Goal: Information Seeking & Learning: Find specific fact

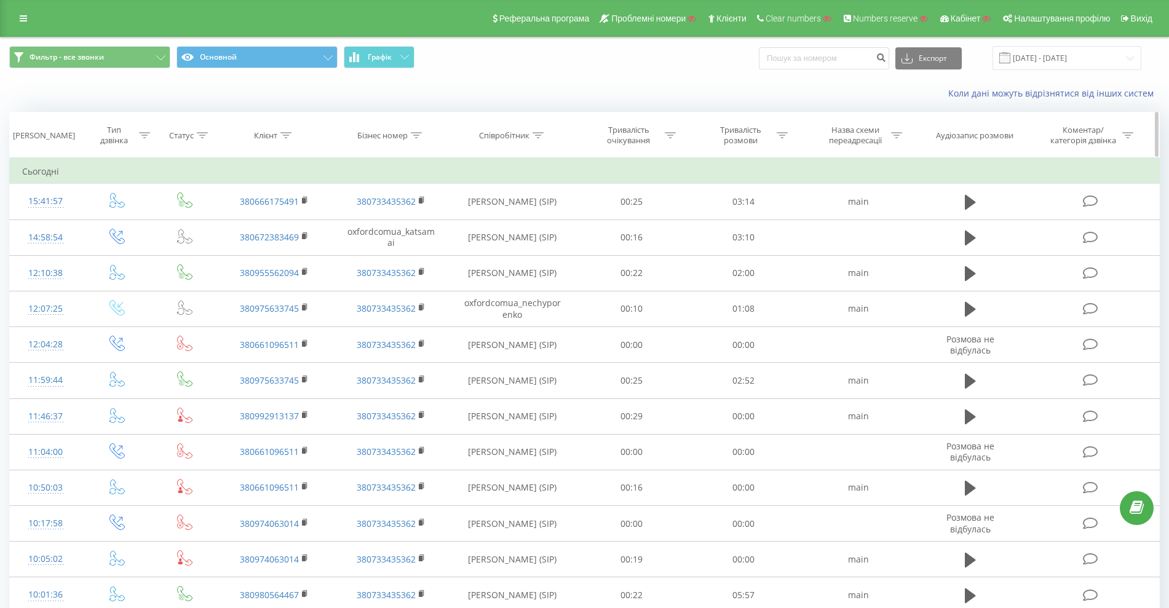
click at [285, 133] on icon at bounding box center [286, 135] width 11 height 6
click at [263, 215] on input "text" at bounding box center [275, 224] width 108 height 22
paste input "0985358175"
type input "0985358175"
click at [301, 247] on span "OK" at bounding box center [301, 247] width 34 height 19
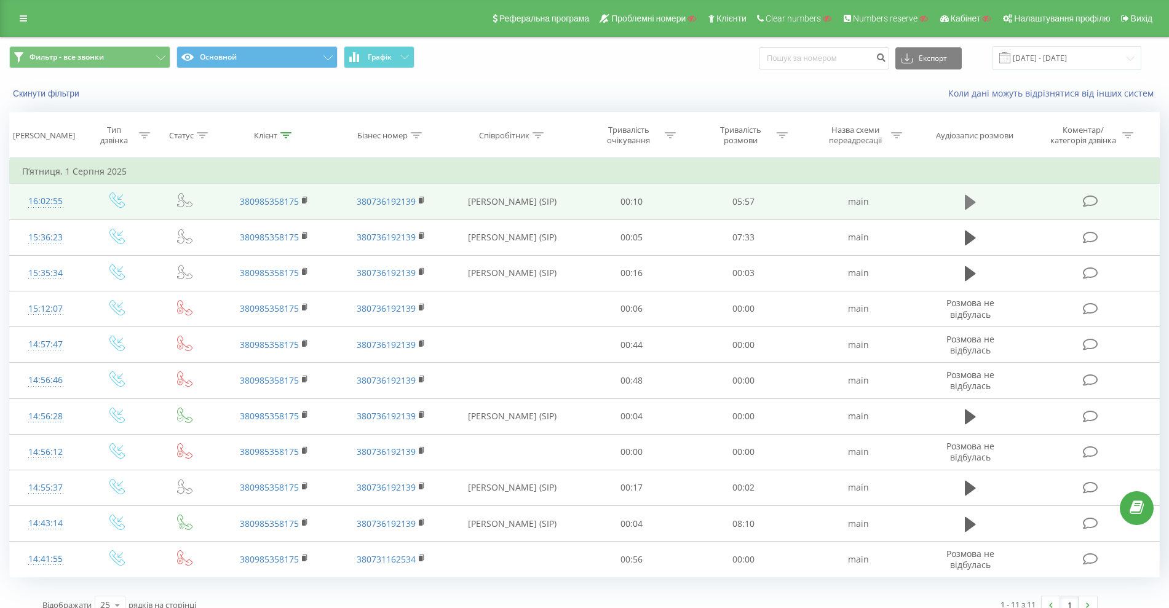
click at [969, 199] on icon at bounding box center [970, 202] width 11 height 15
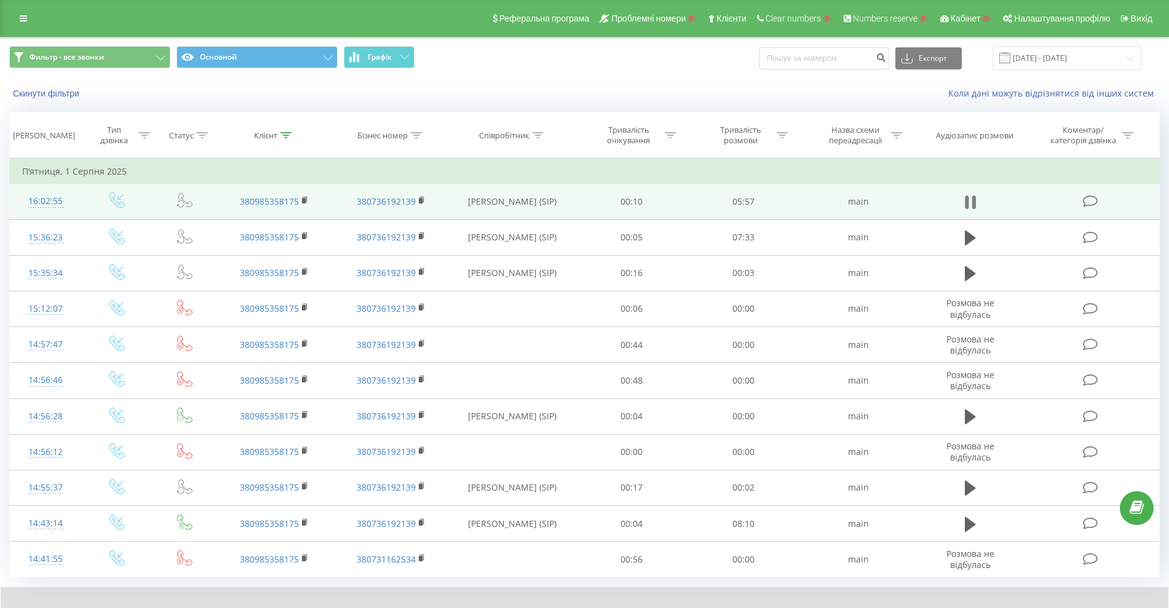
click at [974, 207] on icon at bounding box center [975, 203] width 4 height 14
click at [22, 12] on link at bounding box center [23, 18] width 22 height 17
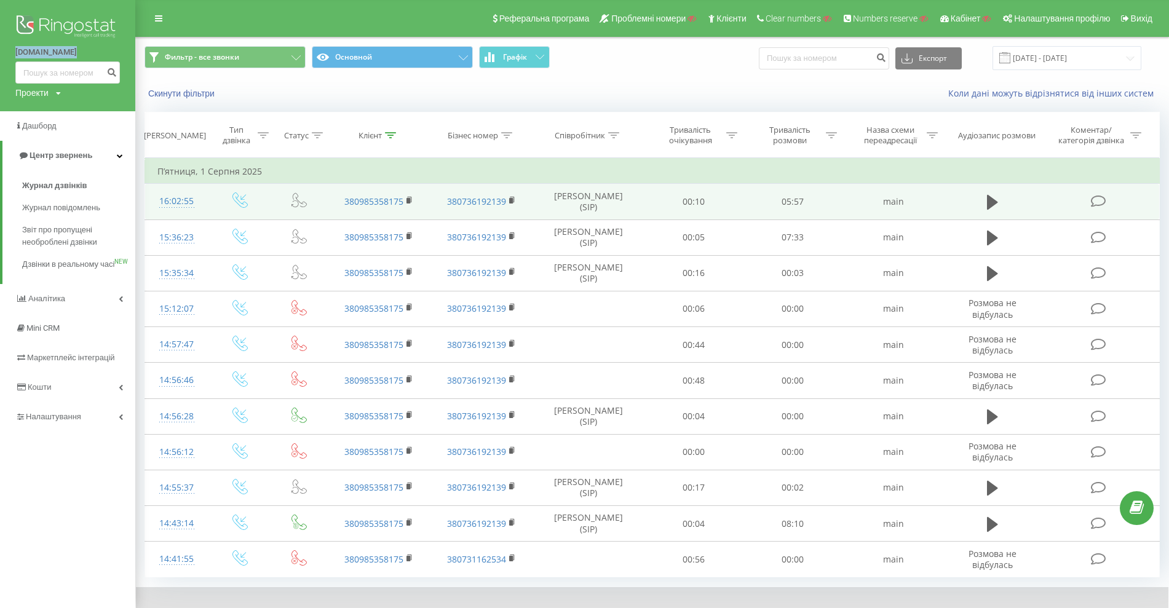
drag, startPoint x: 38, startPoint y: 52, endPoint x: 92, endPoint y: 44, distance: 54.7
click at [79, 53] on div "oxford.com.ua Проекти Пошук" at bounding box center [67, 55] width 135 height 111
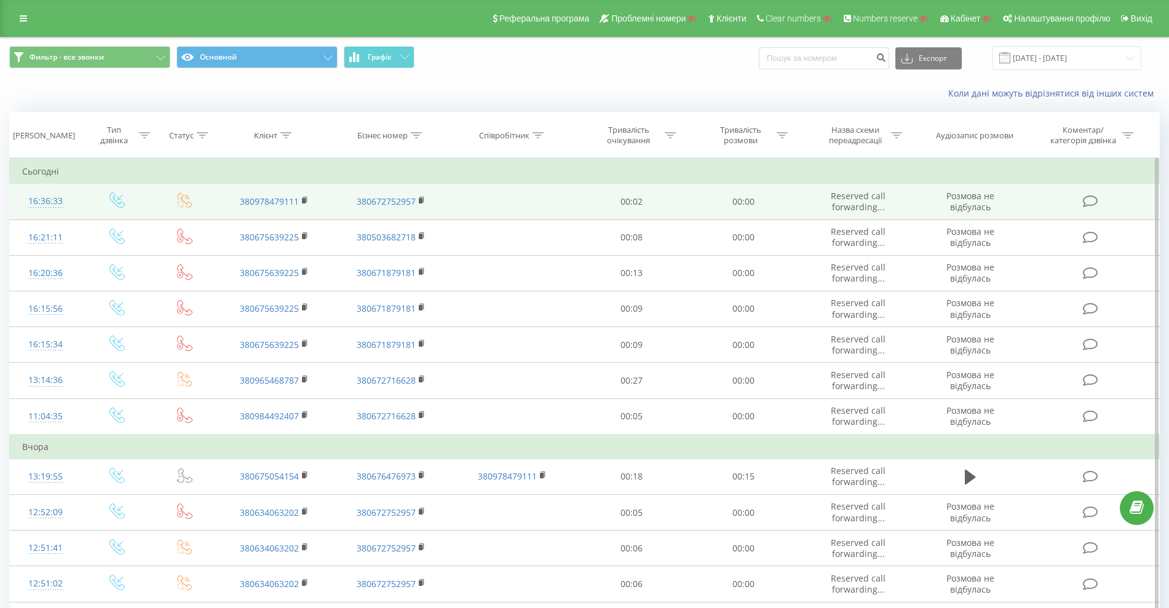
click at [185, 200] on icon at bounding box center [184, 200] width 15 height 15
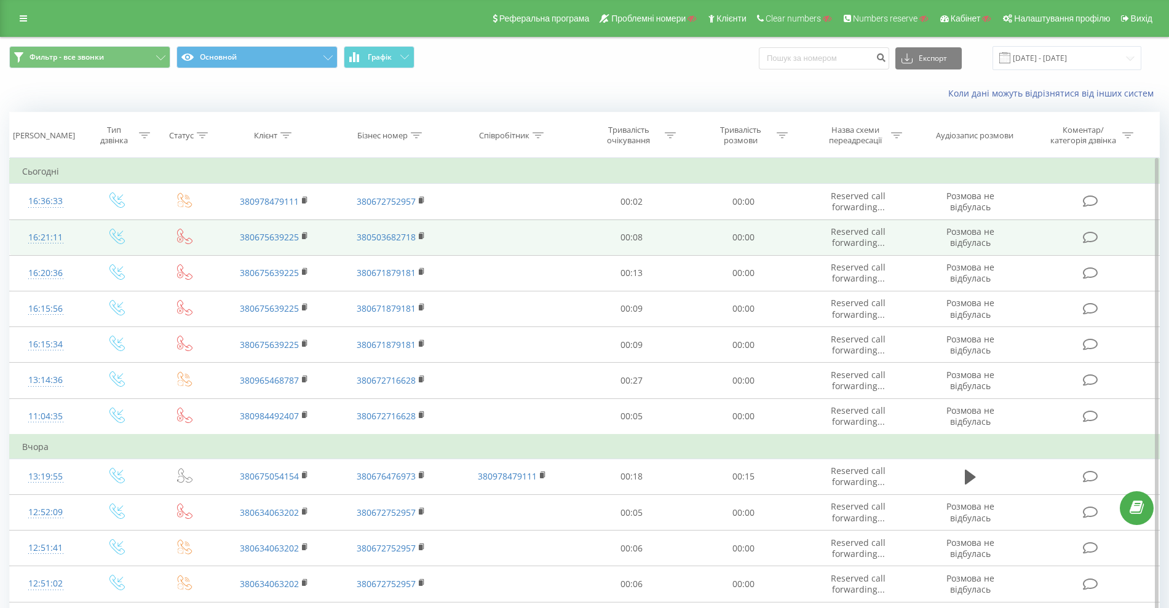
click at [181, 241] on icon at bounding box center [184, 236] width 15 height 15
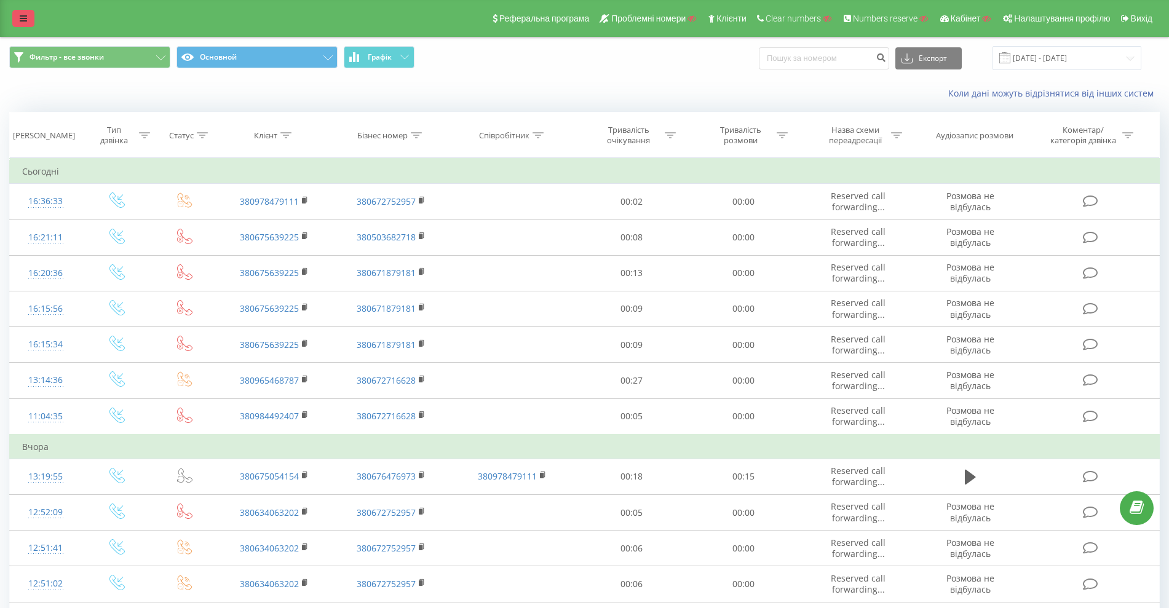
click at [23, 18] on icon at bounding box center [23, 18] width 7 height 9
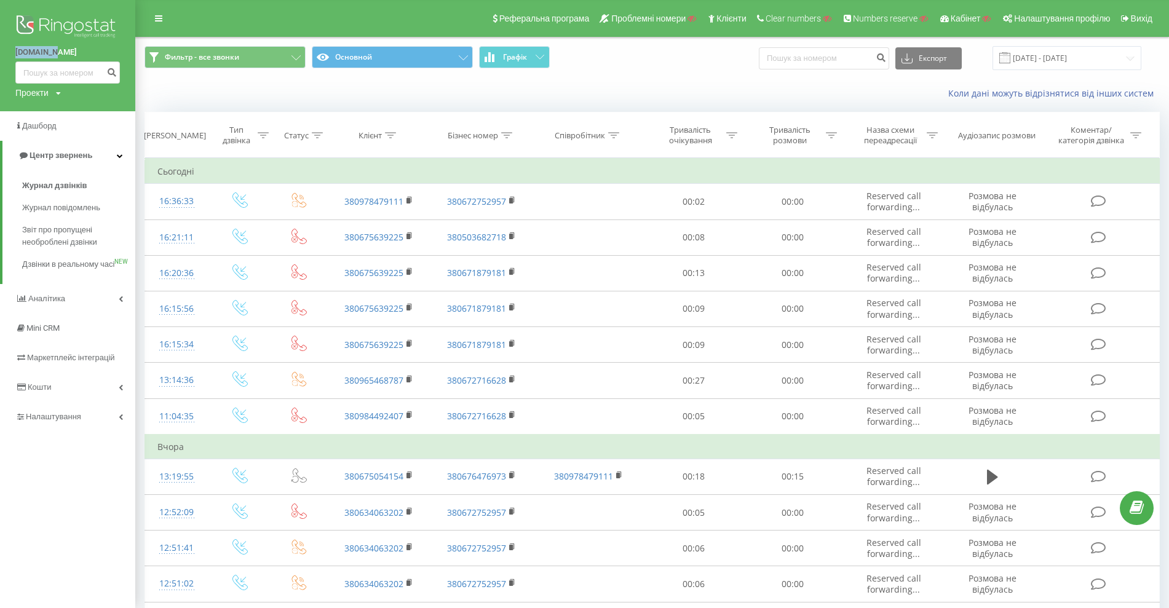
drag, startPoint x: 15, startPoint y: 50, endPoint x: 54, endPoint y: 52, distance: 38.8
click at [54, 52] on div "altep.top Проекти Пошук" at bounding box center [67, 55] width 135 height 111
copy link "altep.top"
drag, startPoint x: 47, startPoint y: 91, endPoint x: 47, endPoint y: 100, distance: 9.2
click at [47, 92] on div "Проекти" at bounding box center [31, 93] width 33 height 12
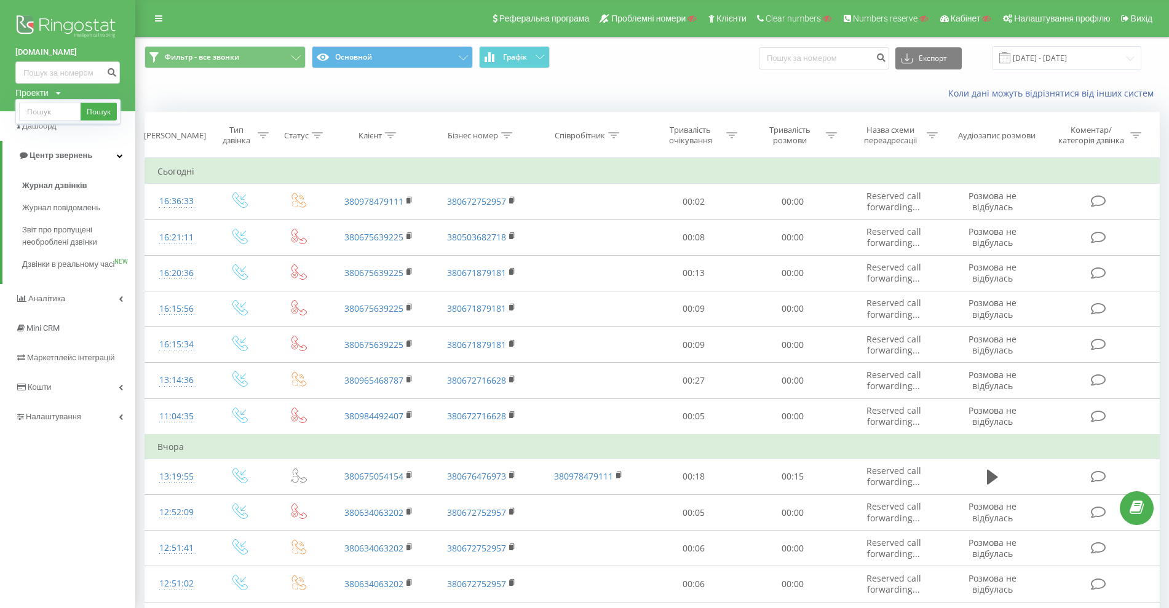
click at [44, 122] on div "Пошук" at bounding box center [67, 111] width 105 height 25
click at [44, 117] on input "text" at bounding box center [50, 112] width 62 height 18
paste input "[DOMAIN_NAME]"
type input "[DOMAIN_NAME]"
click at [83, 429] on link "Налаштування" at bounding box center [67, 417] width 135 height 30
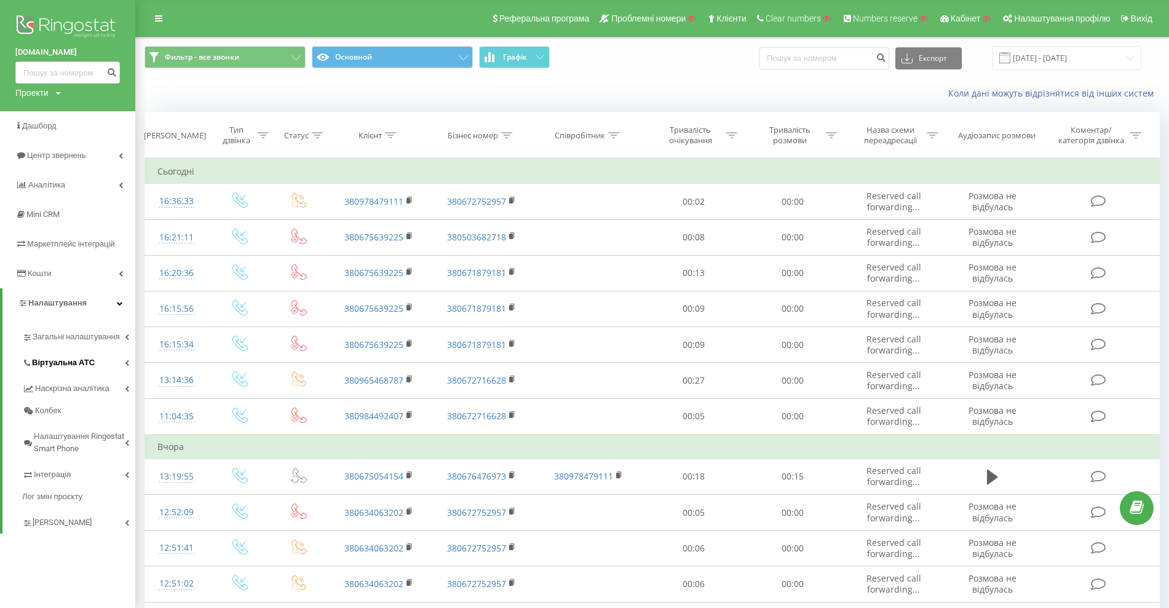
click at [76, 360] on span "Віртуальна АТС" at bounding box center [63, 363] width 63 height 12
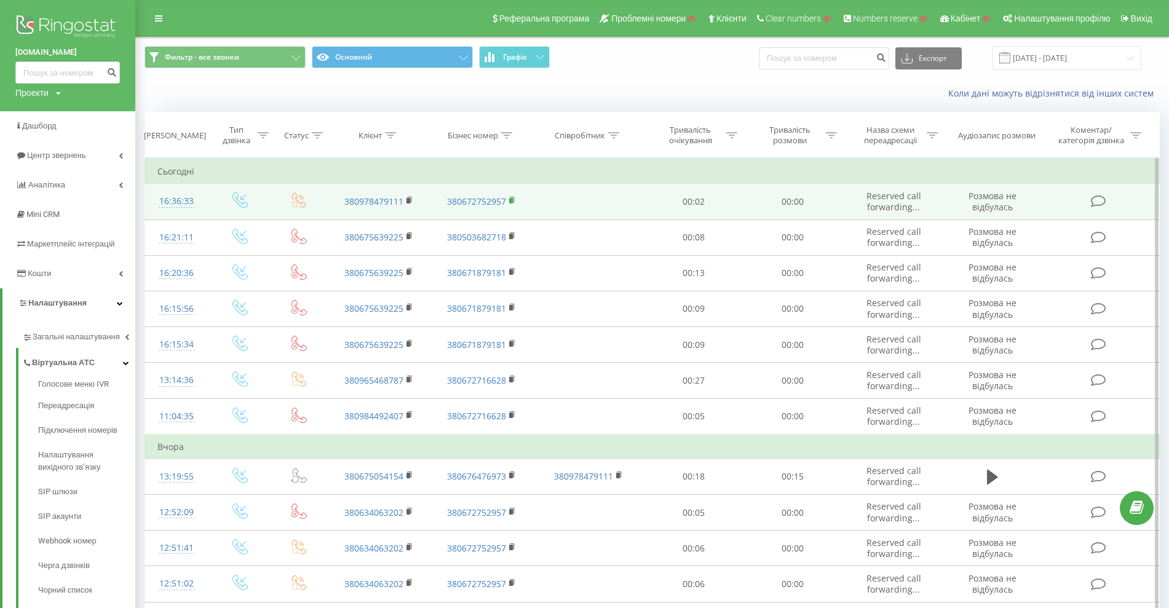
click at [514, 199] on icon at bounding box center [512, 200] width 7 height 9
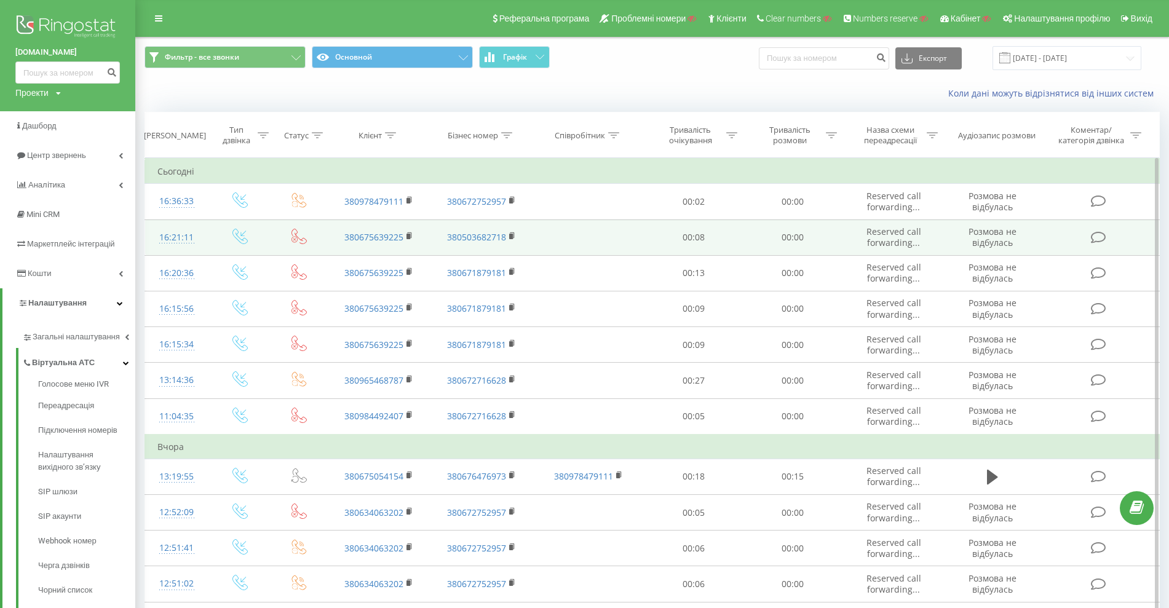
click at [296, 239] on icon at bounding box center [299, 236] width 15 height 15
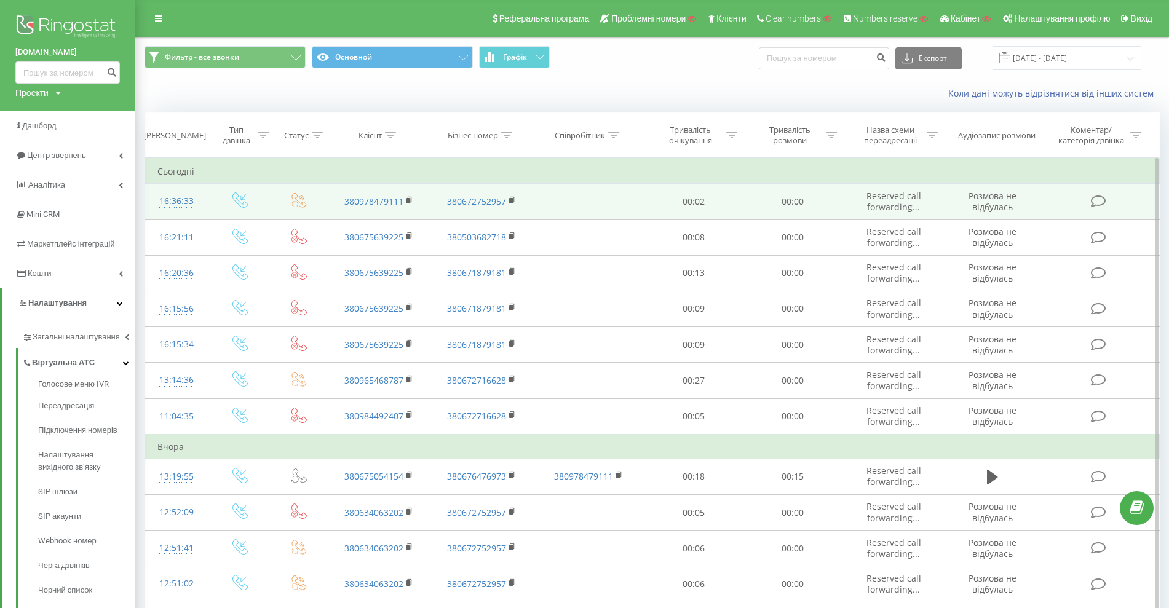
click at [296, 209] on span at bounding box center [299, 205] width 15 height 12
click at [300, 205] on icon at bounding box center [299, 200] width 15 height 15
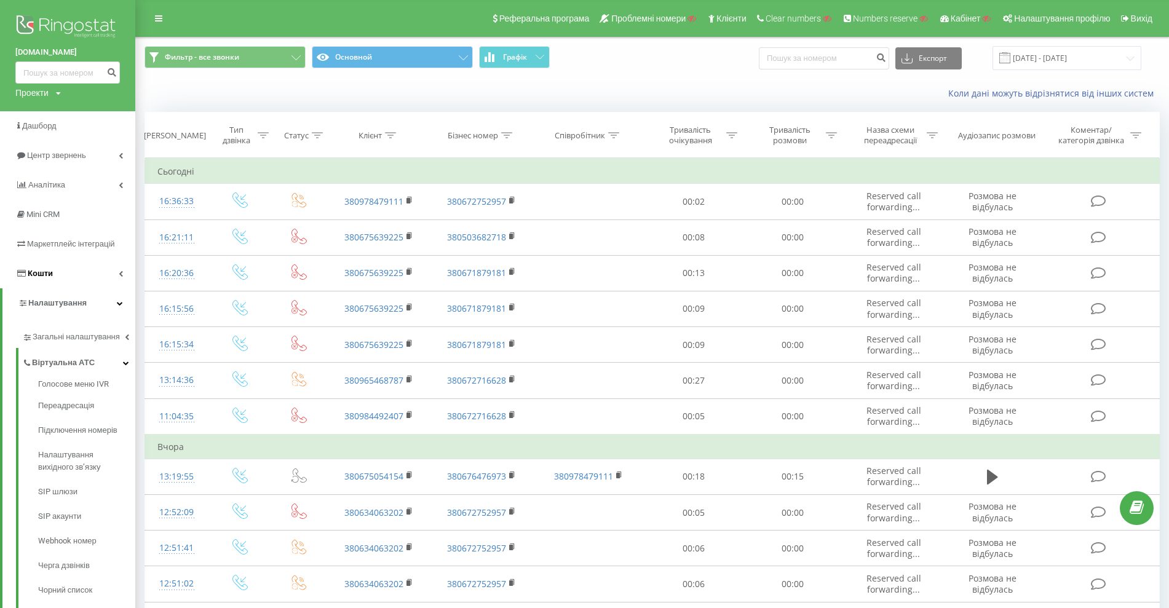
drag, startPoint x: 87, startPoint y: 276, endPoint x: 82, endPoint y: 285, distance: 9.9
click at [87, 276] on link "Кошти" at bounding box center [67, 274] width 135 height 30
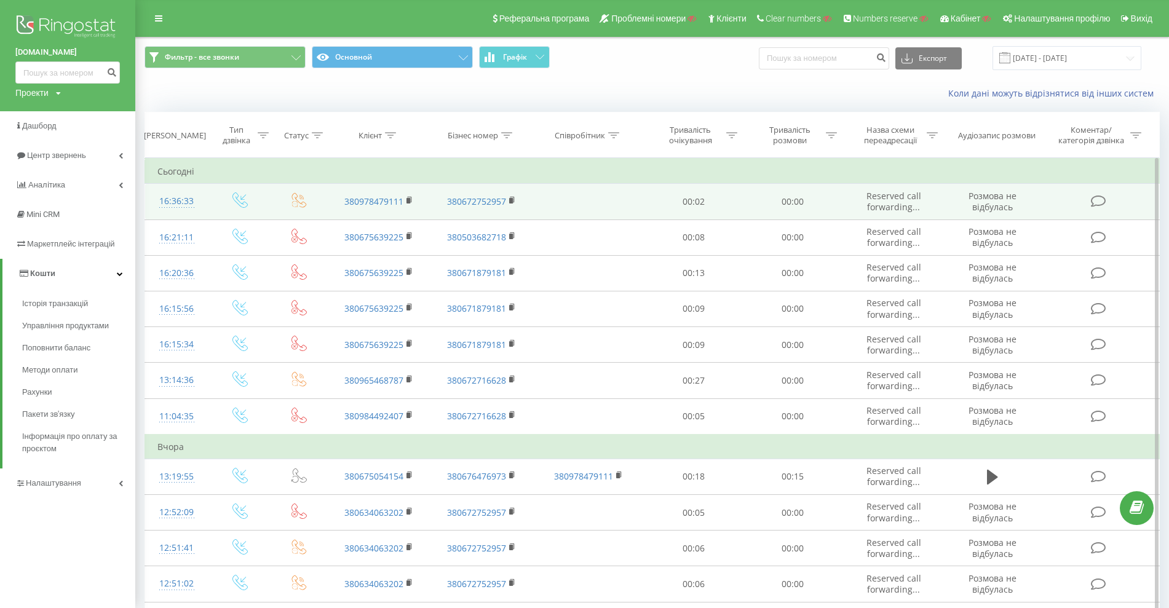
click at [298, 196] on icon at bounding box center [299, 200] width 15 height 15
click at [408, 201] on rect at bounding box center [409, 201] width 4 height 6
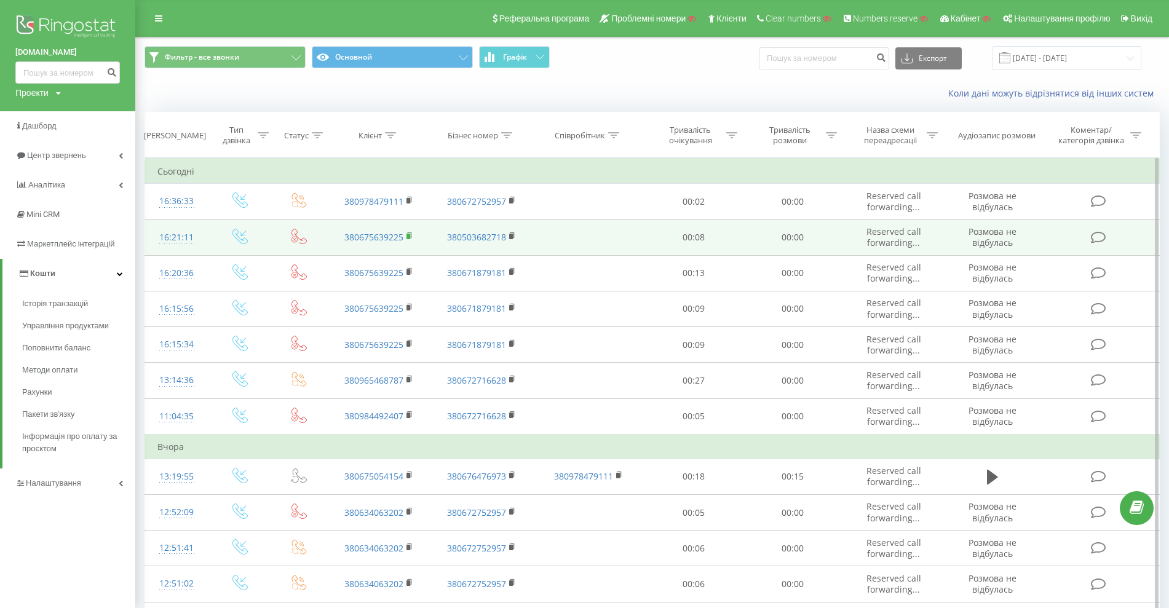
click at [412, 234] on icon at bounding box center [410, 236] width 7 height 9
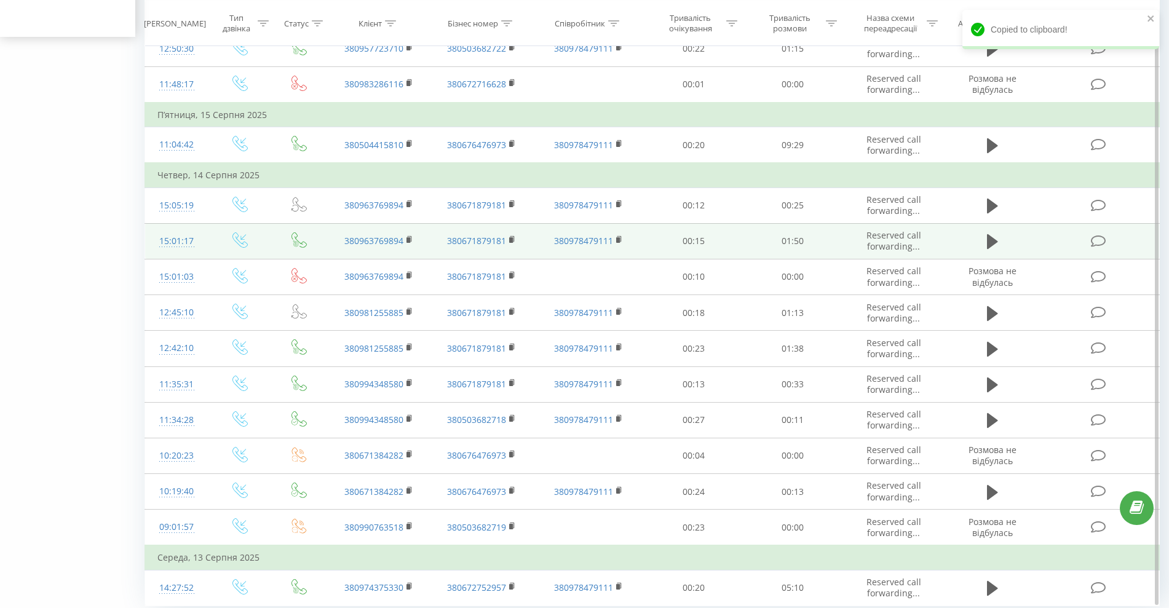
scroll to position [616, 0]
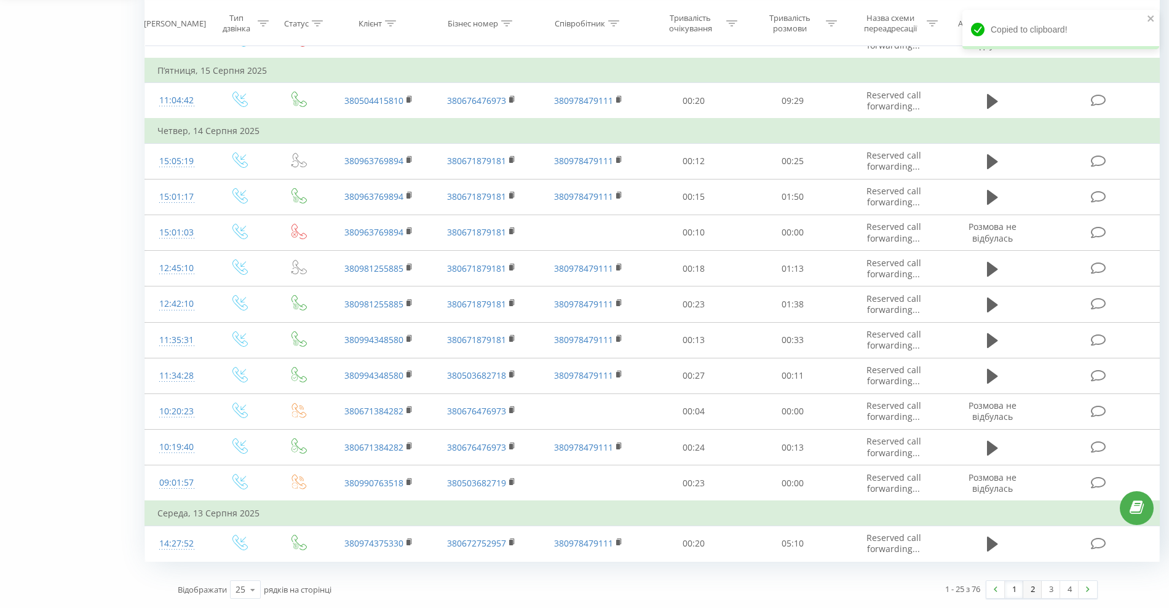
click at [1031, 591] on link "2" at bounding box center [1033, 589] width 18 height 17
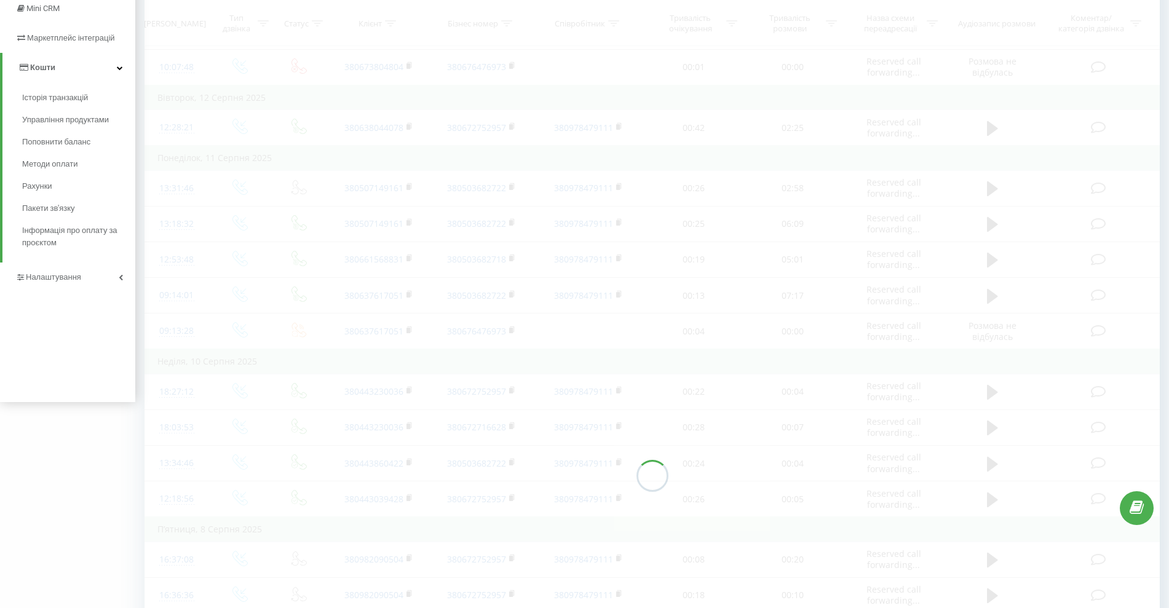
scroll to position [235, 0]
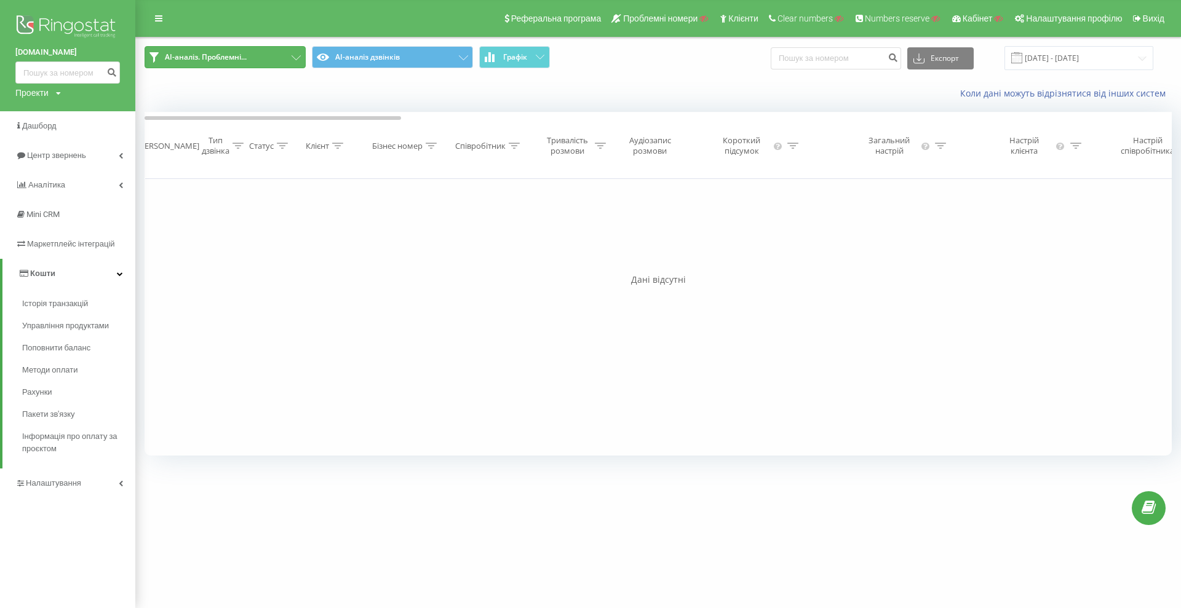
click at [287, 60] on button "AI-аналіз. Проблемні..." at bounding box center [225, 57] width 161 height 22
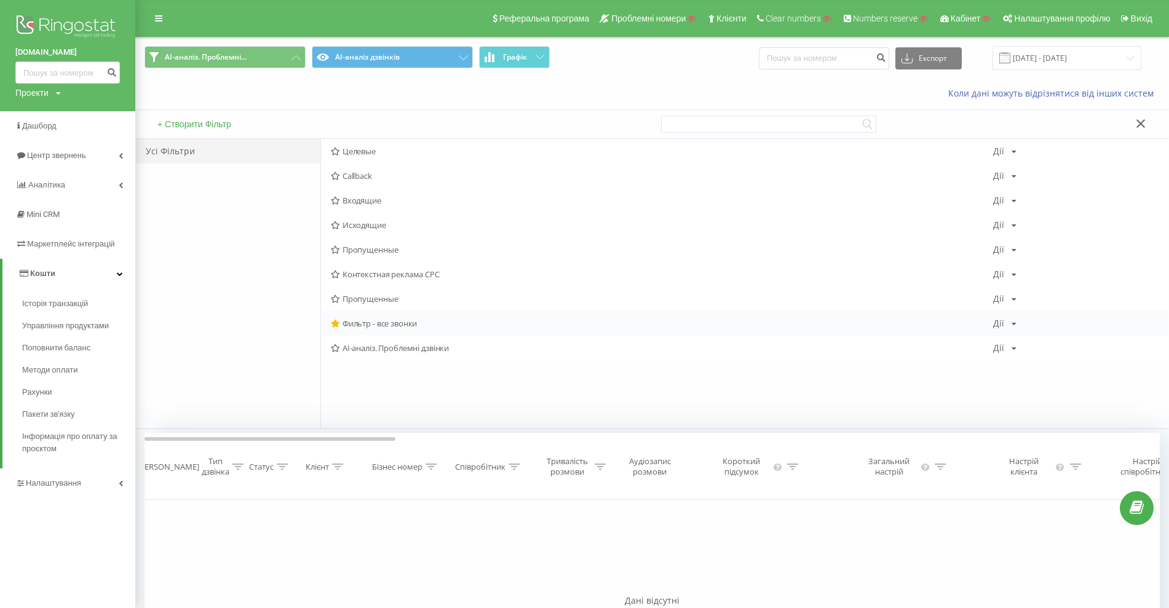
click at [380, 324] on span "Фильтр - все звонки" at bounding box center [662, 323] width 663 height 9
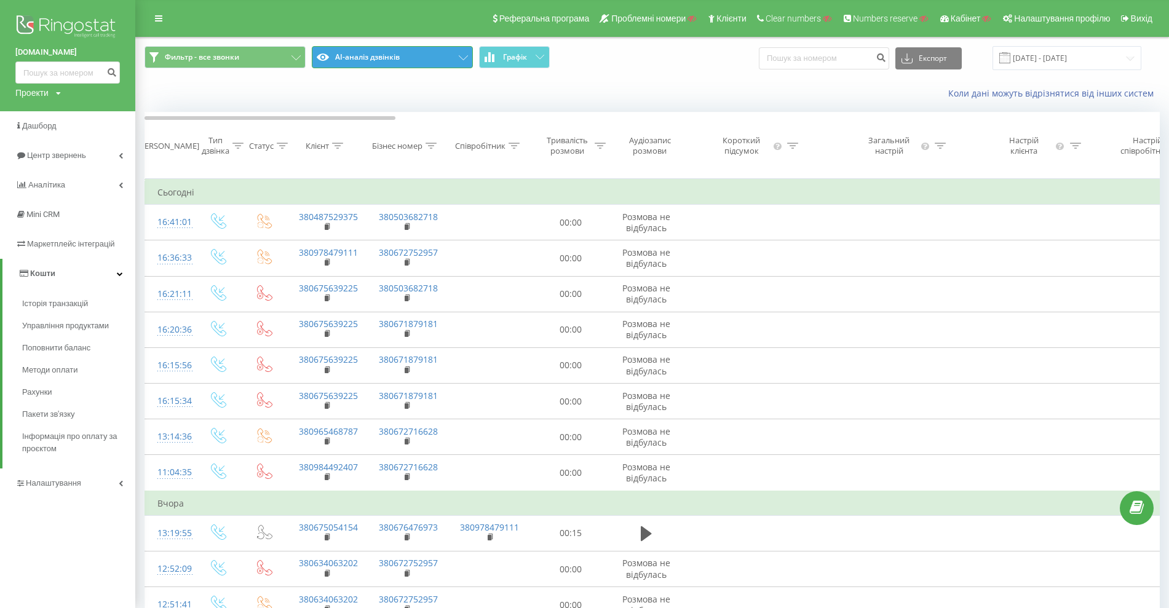
click at [356, 59] on button "AI-аналіз дзвінків" at bounding box center [392, 57] width 161 height 22
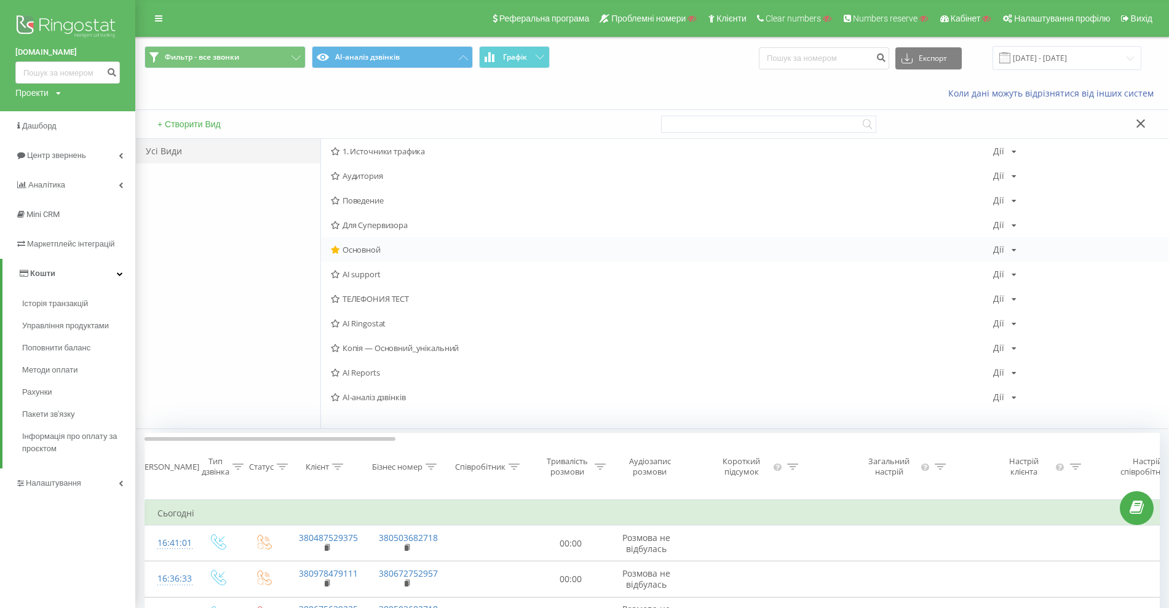
click at [354, 250] on span "Основной" at bounding box center [662, 249] width 663 height 9
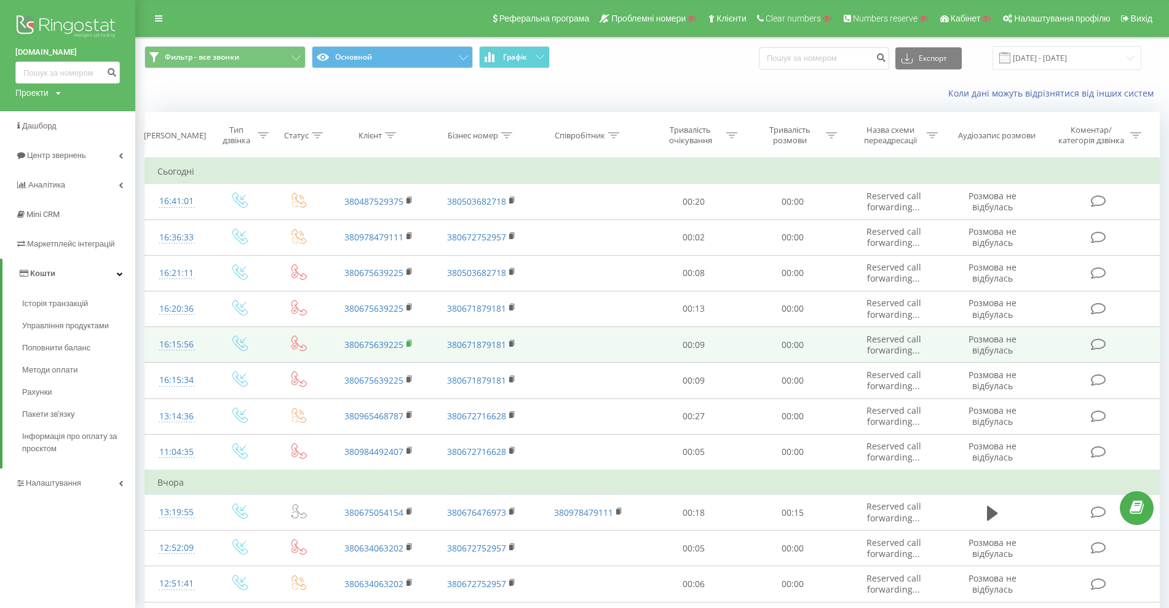
click at [409, 344] on rect at bounding box center [409, 344] width 4 height 6
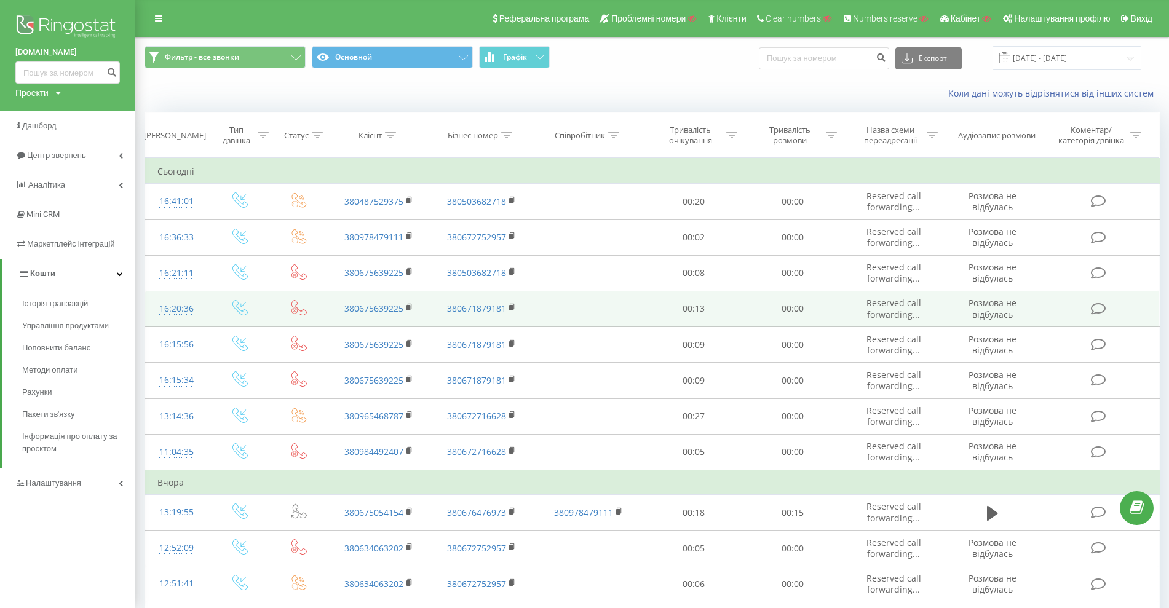
click at [295, 307] on icon at bounding box center [299, 307] width 15 height 15
click at [297, 311] on icon at bounding box center [299, 307] width 15 height 15
click at [511, 307] on rect at bounding box center [511, 308] width 4 height 6
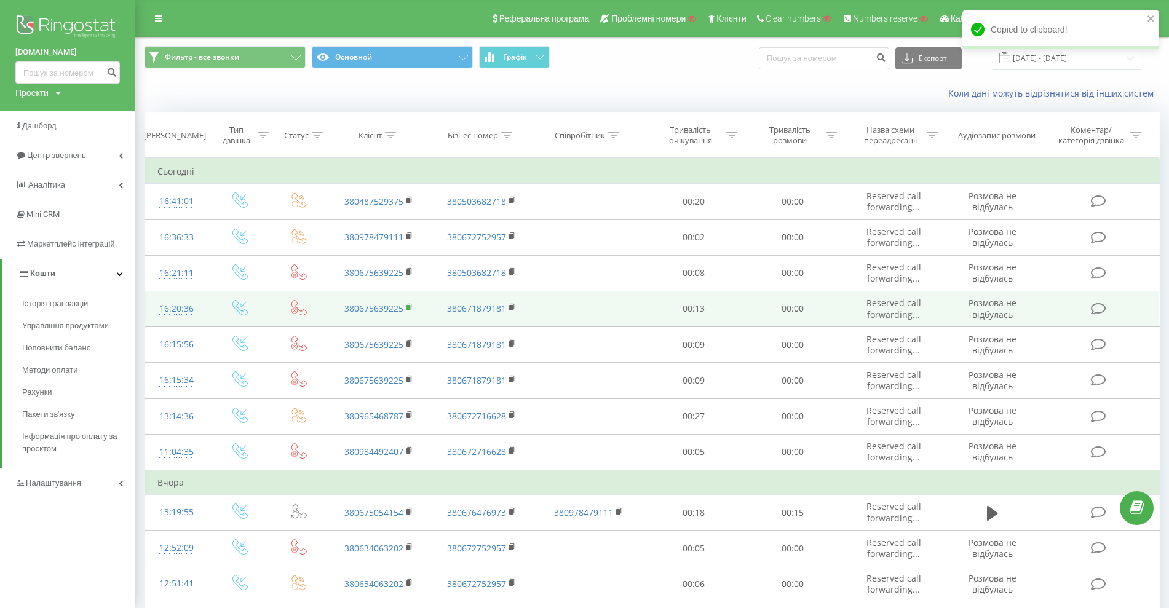
click at [409, 306] on rect at bounding box center [409, 308] width 4 height 6
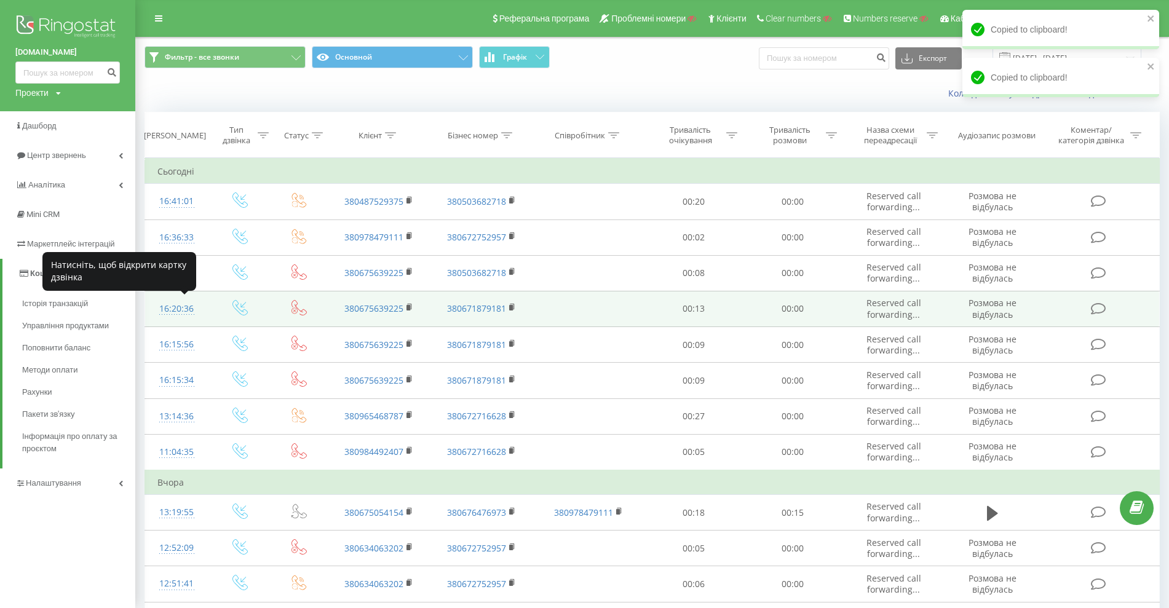
click at [175, 309] on div "16:20:36" at bounding box center [176, 309] width 39 height 24
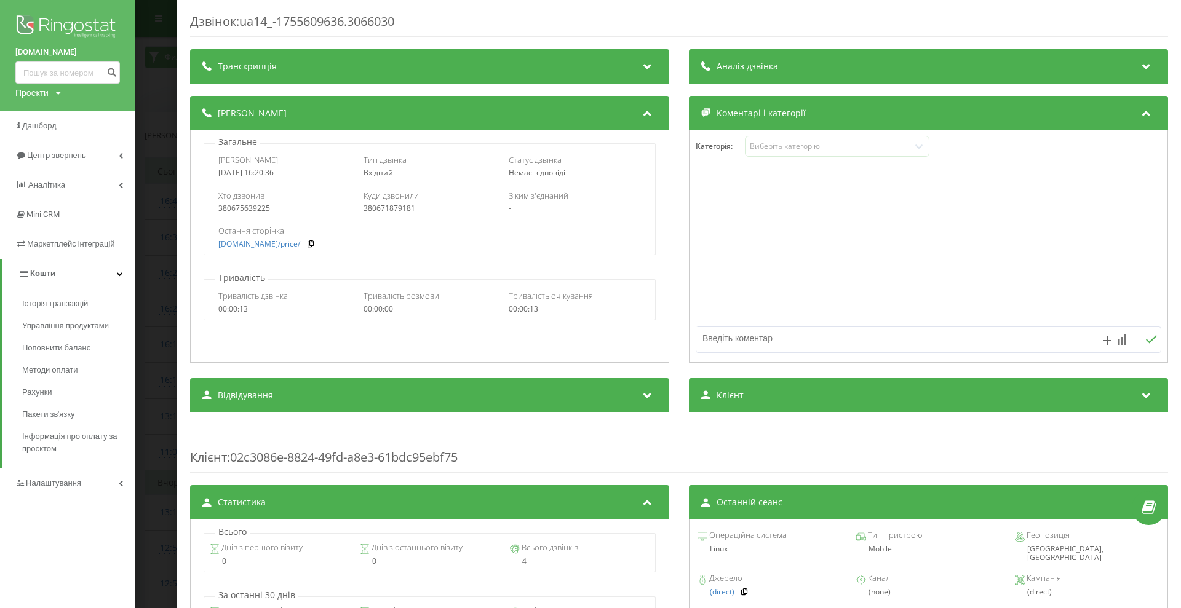
drag, startPoint x: 290, startPoint y: 172, endPoint x: 218, endPoint y: 170, distance: 72.6
click at [218, 170] on div "Дата дзвінка 2025-08-19 16:20:36 Тип дзвінка Вхідний Статус дзвінка Немає відпо…" at bounding box center [429, 166] width 450 height 36
drag, startPoint x: 157, startPoint y: 68, endPoint x: 199, endPoint y: 112, distance: 60.9
click at [156, 70] on div "Дзвінок : ua14_-1755609636.3066030 Транскрипція Для AI-аналізу майбутніх дзвінк…" at bounding box center [590, 304] width 1181 height 608
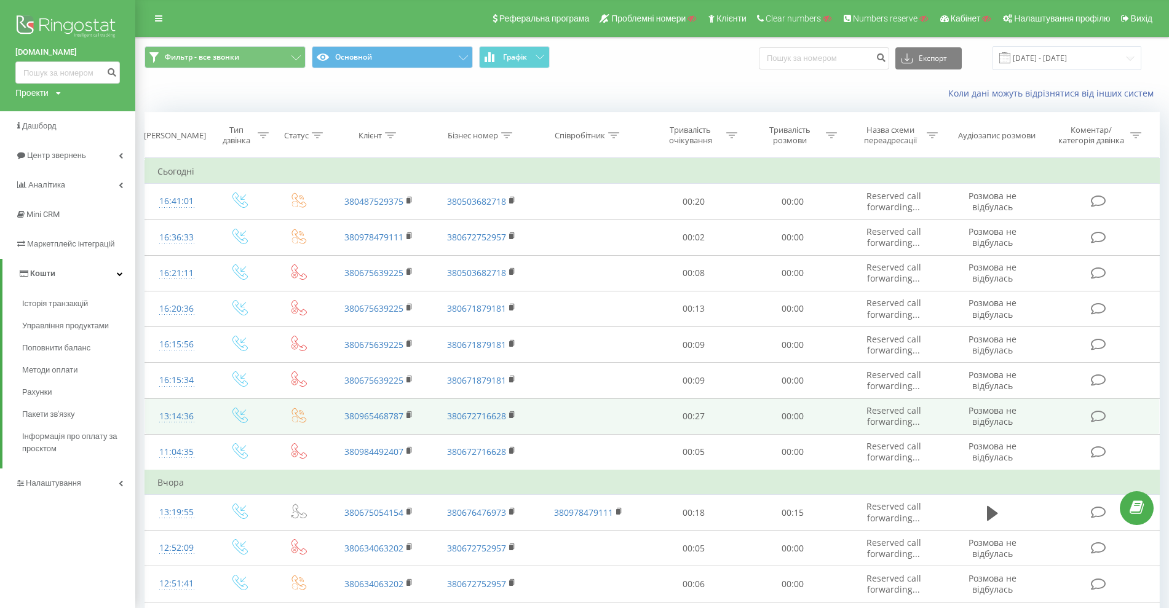
click at [294, 416] on icon at bounding box center [299, 415] width 15 height 15
click at [297, 416] on icon at bounding box center [299, 415] width 15 height 15
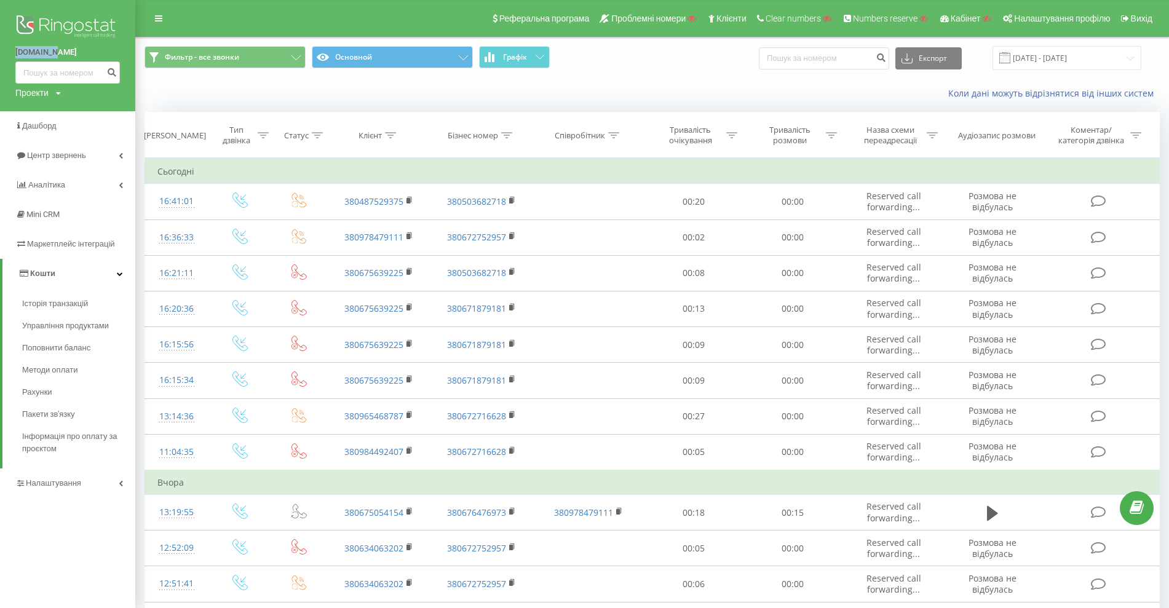
drag, startPoint x: 54, startPoint y: 55, endPoint x: 71, endPoint y: 55, distance: 17.2
click at [71, 55] on div "altep.top Проекти altep.top Пошук" at bounding box center [67, 55] width 135 height 111
copy link "[DOMAIN_NAME]"
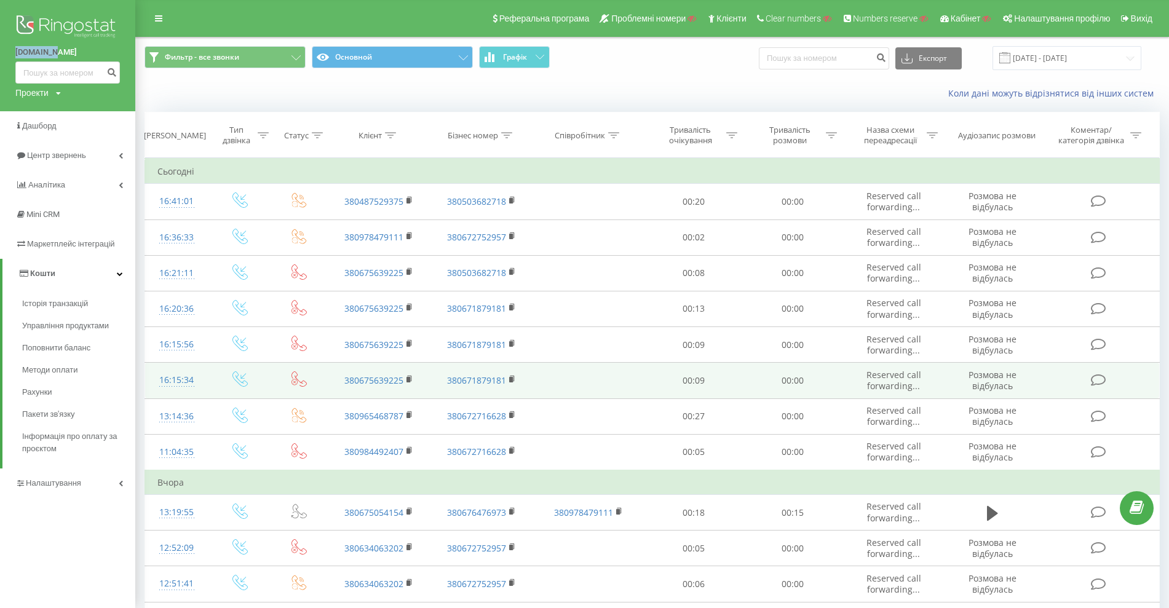
copy link "[DOMAIN_NAME]"
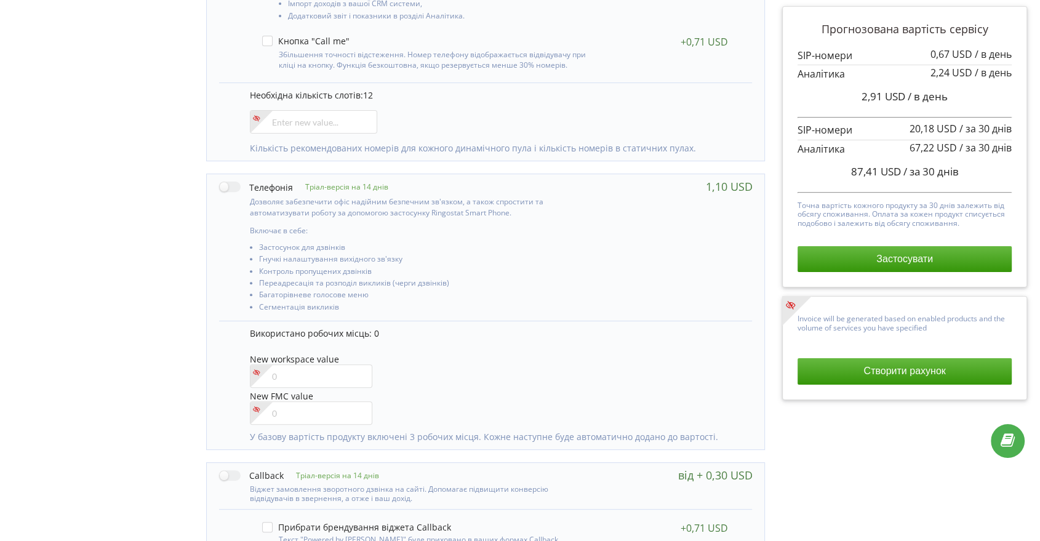
scroll to position [458, 0]
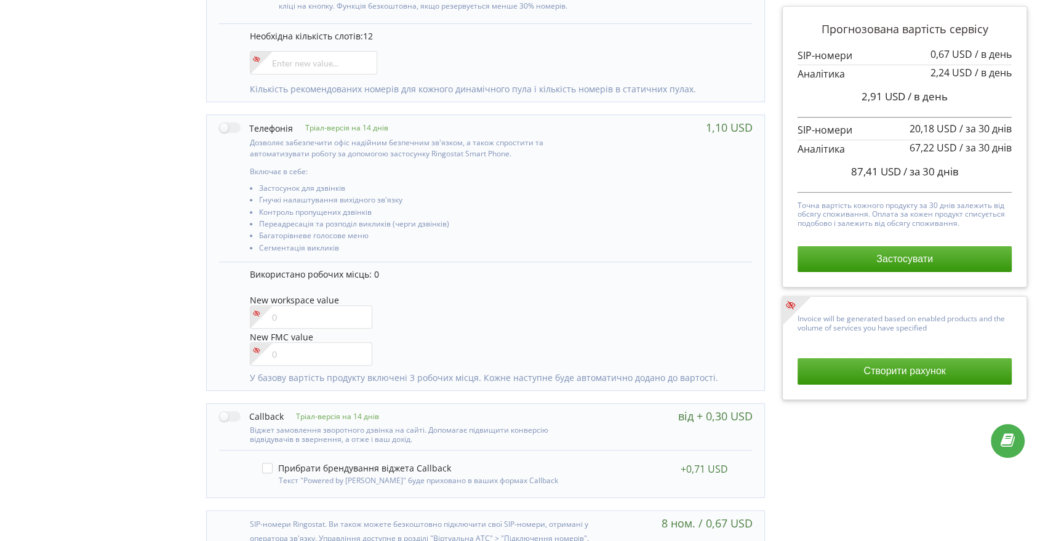
click at [222, 120] on div "Тріал-версія на 14 днів Включає в себе:" at bounding box center [485, 188] width 557 height 146
click at [223, 121] on label at bounding box center [256, 127] width 74 height 13
checkbox input "true"
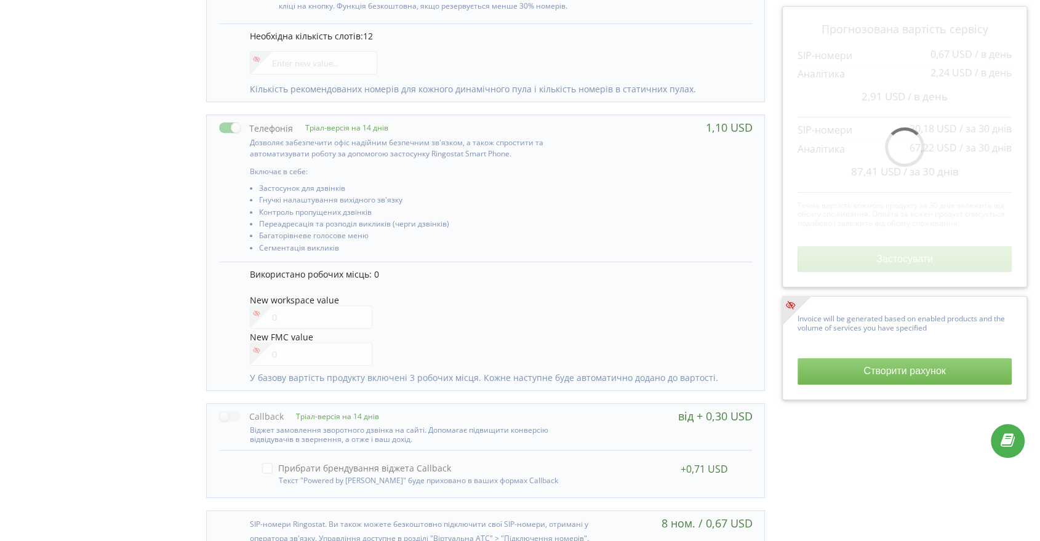
click at [159, 164] on div "Управління продуктами проєкту Оберіть продукти: Чим більше продуктів ви підключ…" at bounding box center [519, 121] width 1031 height 982
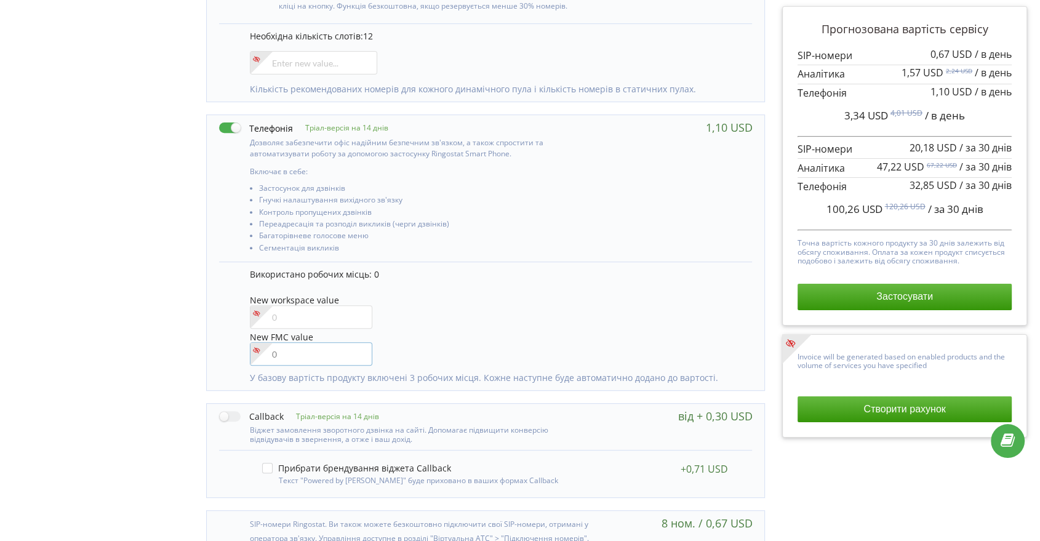
click at [284, 361] on input"] "number" at bounding box center [311, 353] width 122 height 23
click at [285, 315] on input"] "number" at bounding box center [311, 316] width 122 height 23
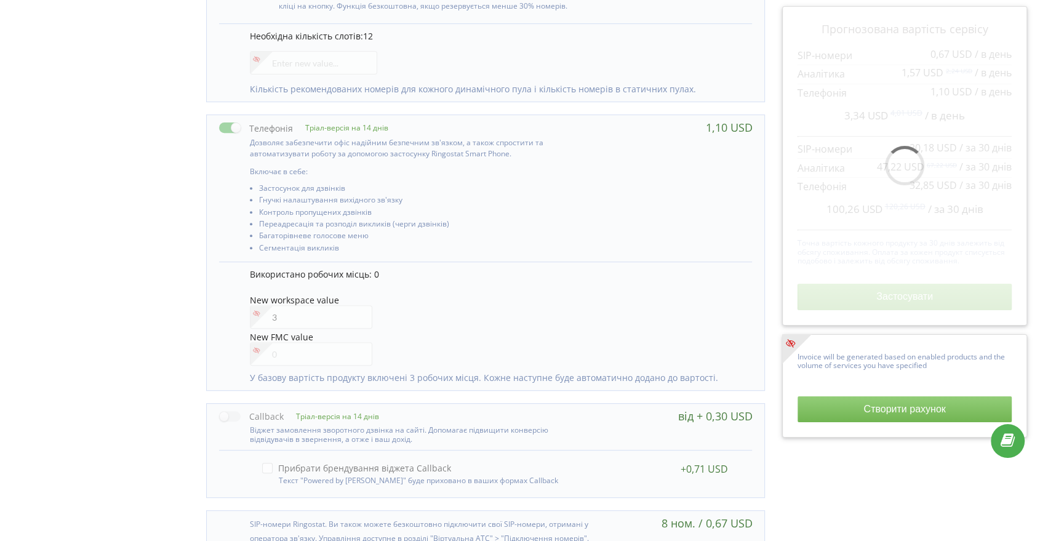
drag, startPoint x: 148, startPoint y: 293, endPoint x: 331, endPoint y: 351, distance: 191.8
click at [148, 293] on div "Управління продуктами проєкту Оберіть продукти: Чим більше продуктів ви підключ…" at bounding box center [519, 121] width 1031 height 982
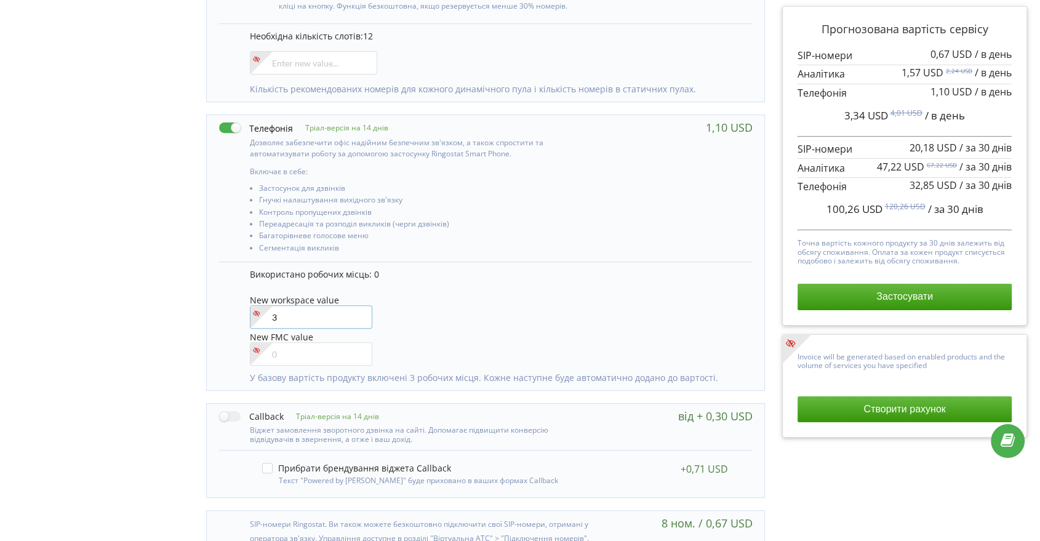
drag, startPoint x: 282, startPoint y: 319, endPoint x: 241, endPoint y: 317, distance: 41.3
click at [238, 317] on div "Використано робочих місць: 0 New workspace value 3 New FMC value" at bounding box center [485, 325] width 533 height 129
type input"] "5"
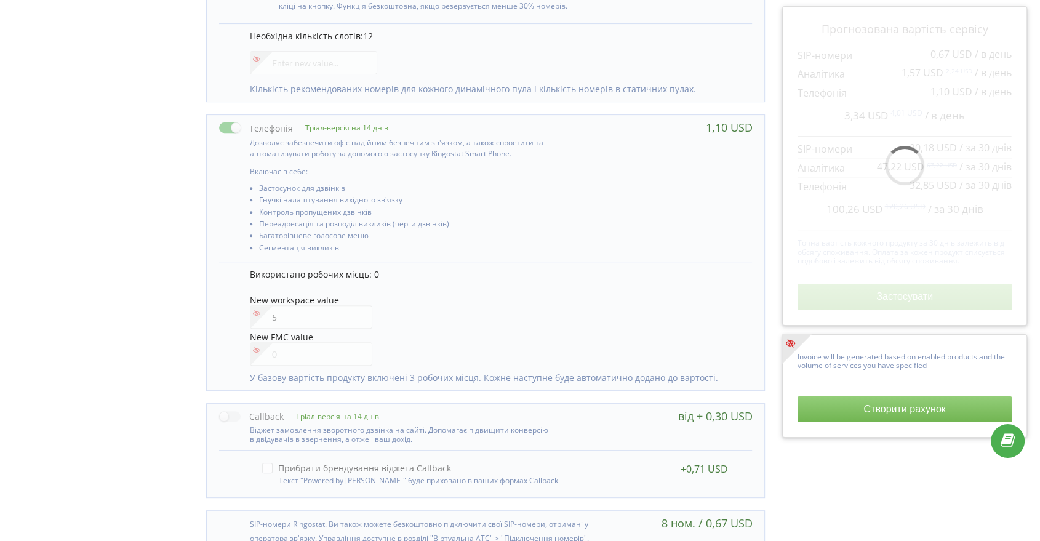
click at [183, 300] on div "Управління продуктами проєкту Оберіть продукти: Чим більше продуктів ви підключ…" at bounding box center [519, 121] width 1031 height 982
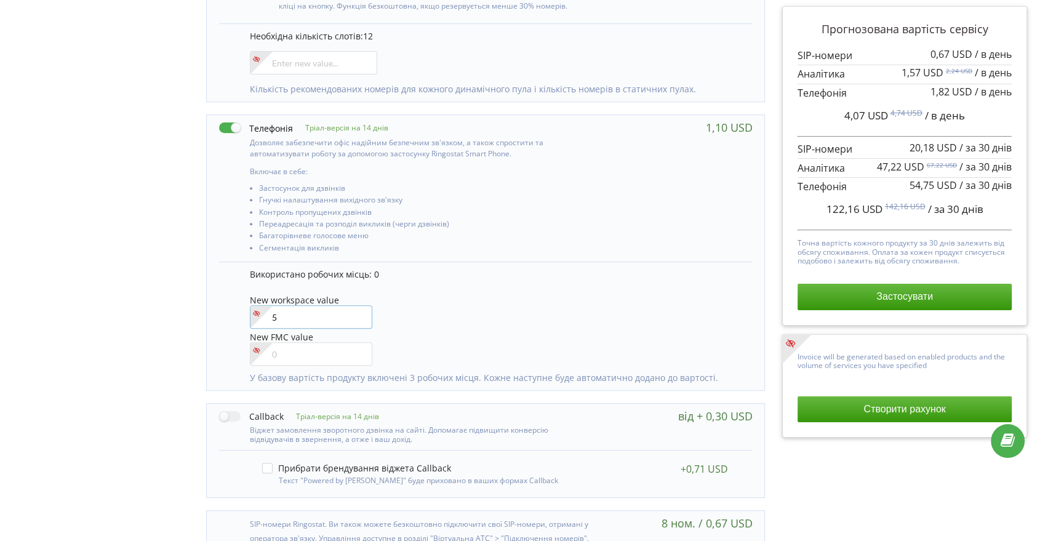
click at [235, 314] on div "Використано робочих місць: 0 New workspace value 5 New FMC value" at bounding box center [485, 325] width 533 height 129
click at [228, 128] on label at bounding box center [256, 127] width 74 height 13
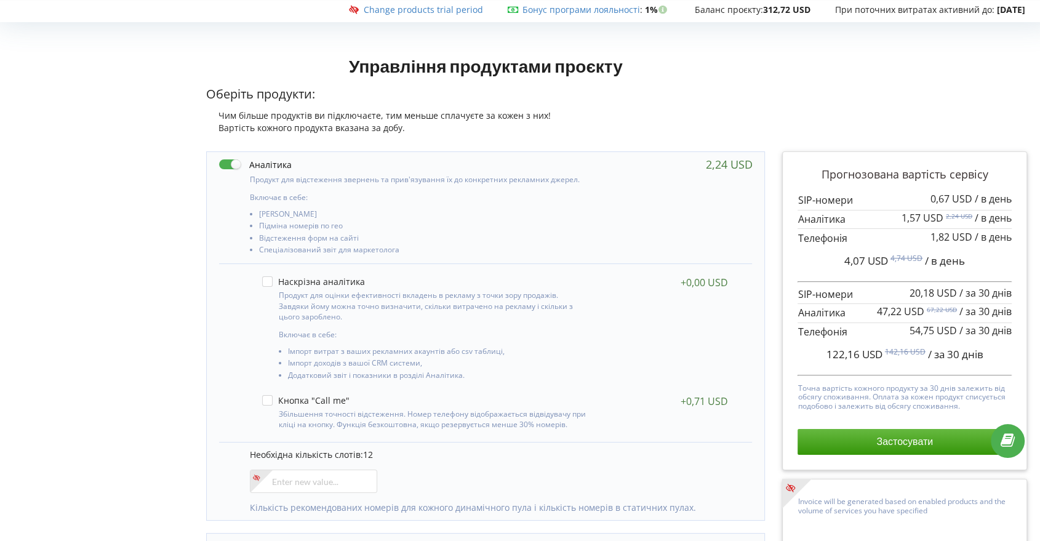
scroll to position [0, 0]
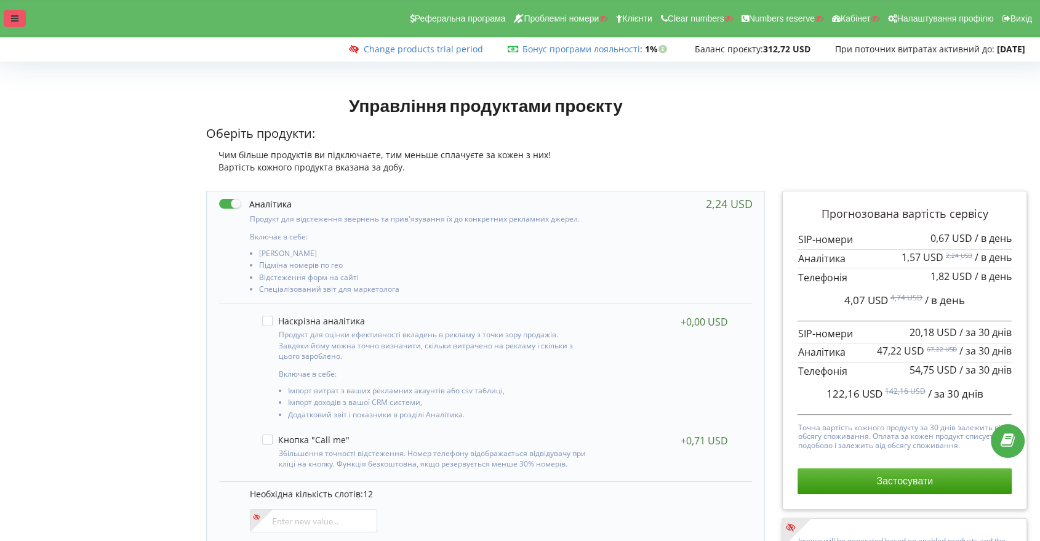
click at [10, 17] on div at bounding box center [15, 18] width 22 height 17
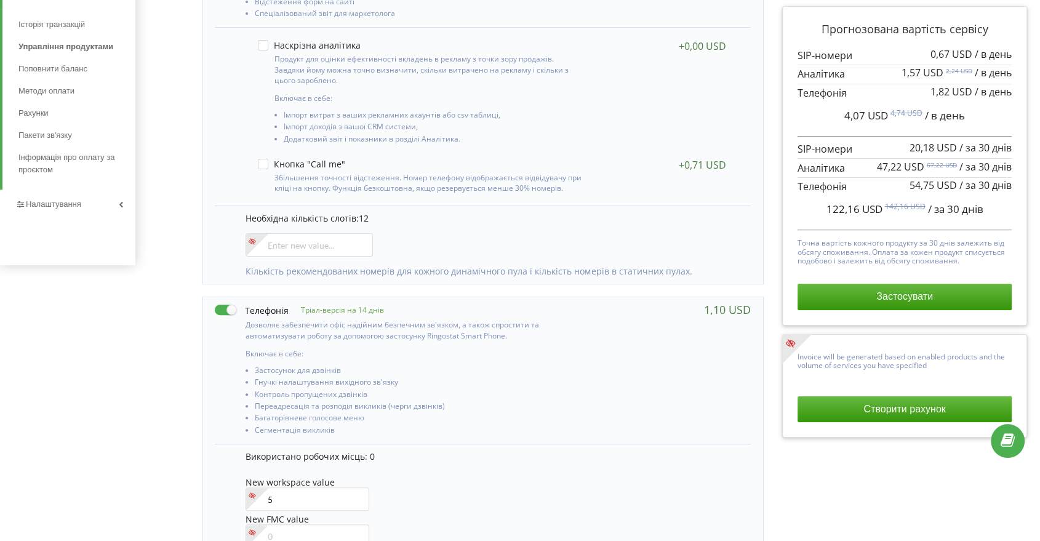
scroll to position [410, 0]
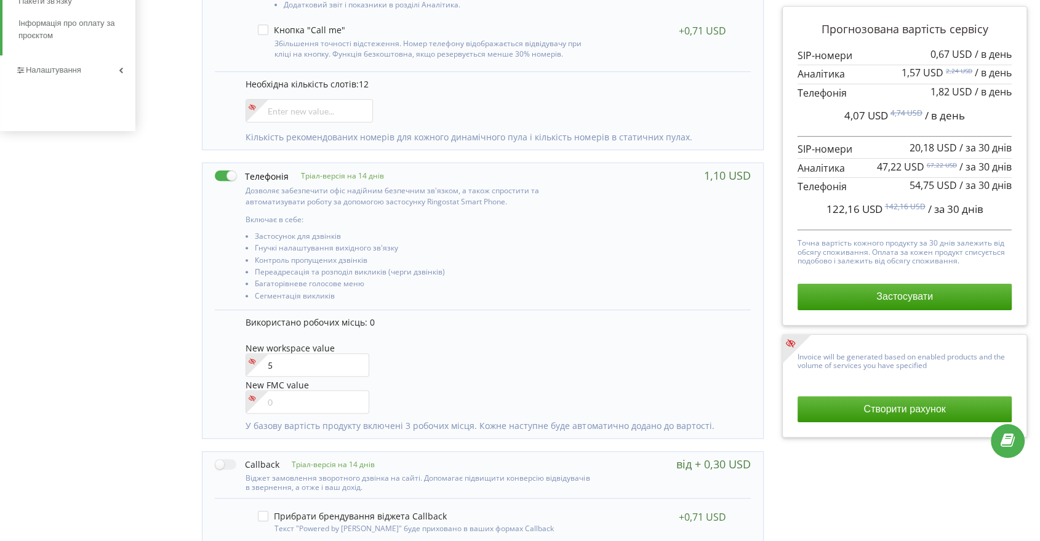
click at [223, 176] on label at bounding box center [252, 175] width 74 height 13
checkbox input "false"
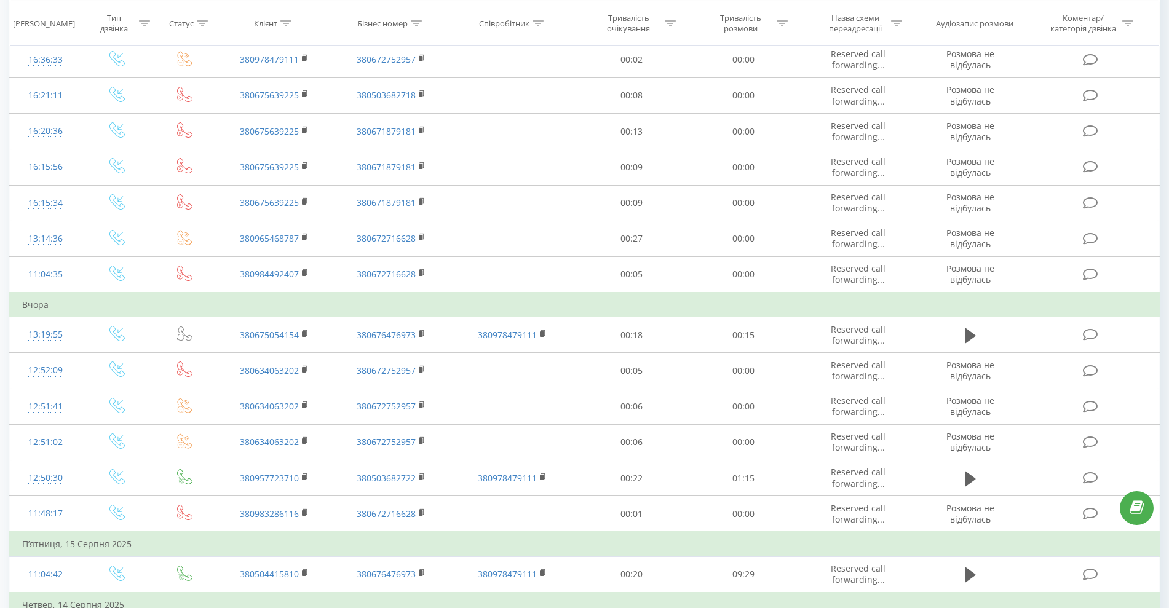
scroll to position [231, 0]
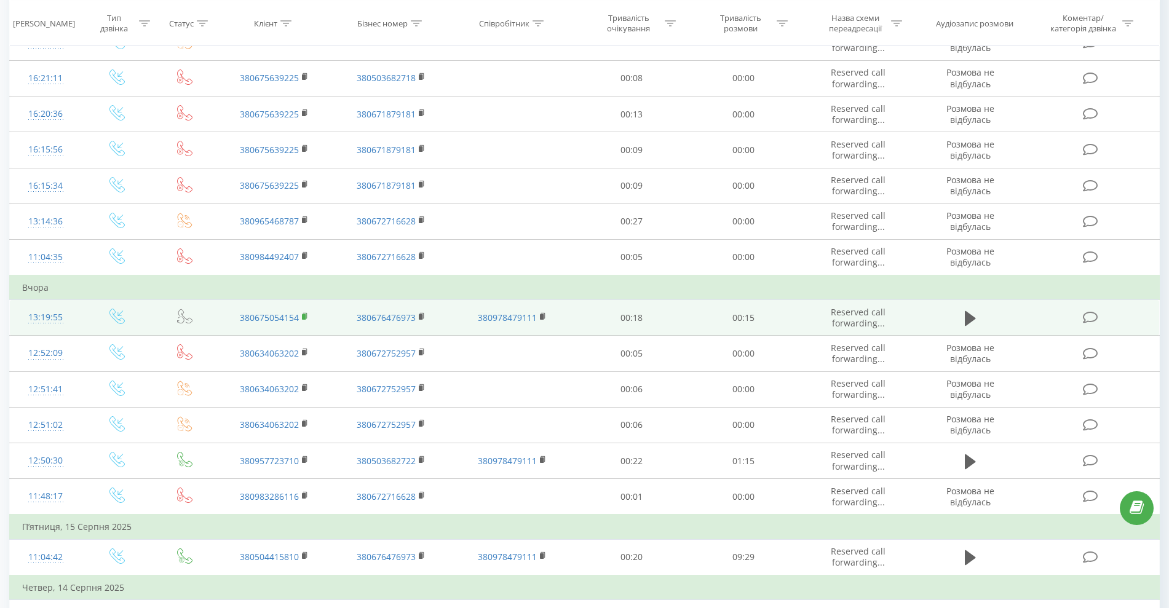
click at [304, 316] on rect at bounding box center [304, 317] width 4 height 6
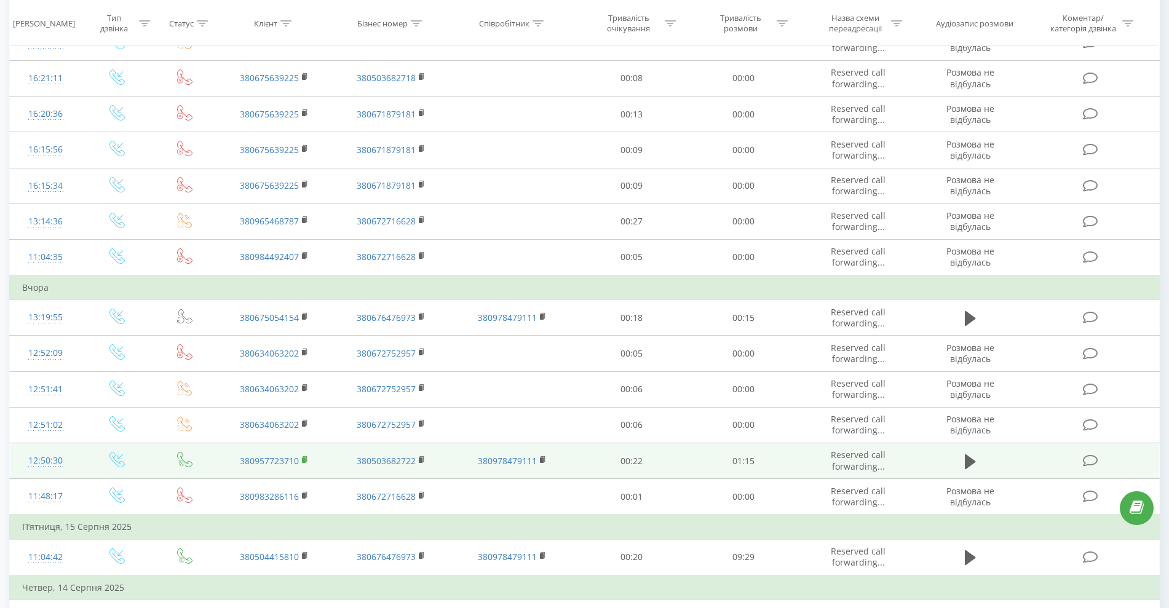
click at [304, 460] on rect at bounding box center [304, 460] width 4 height 6
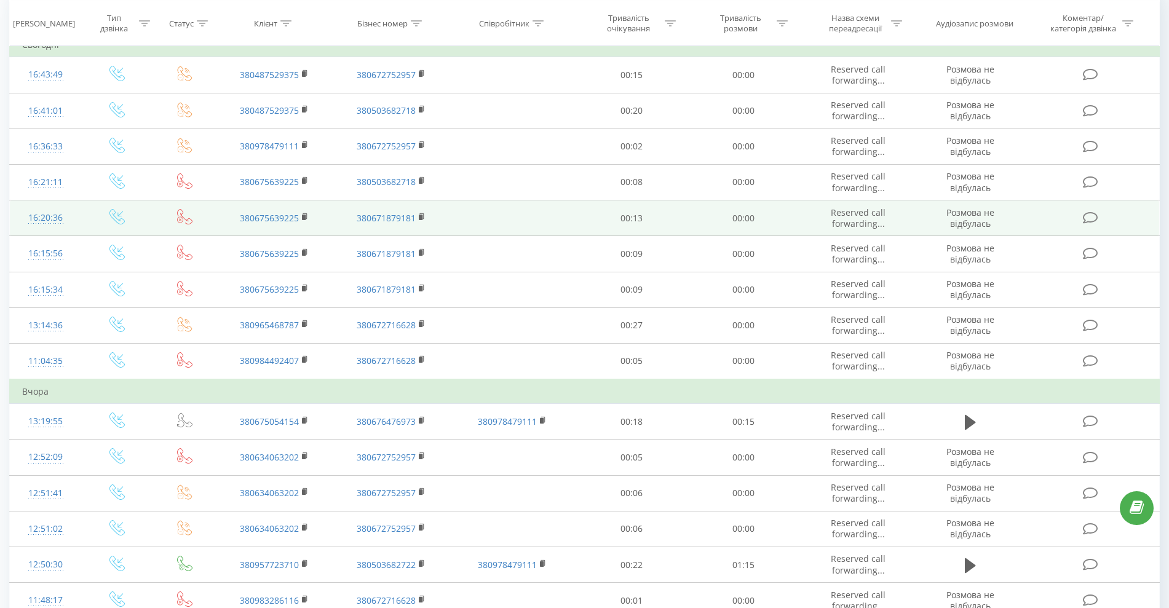
scroll to position [77, 0]
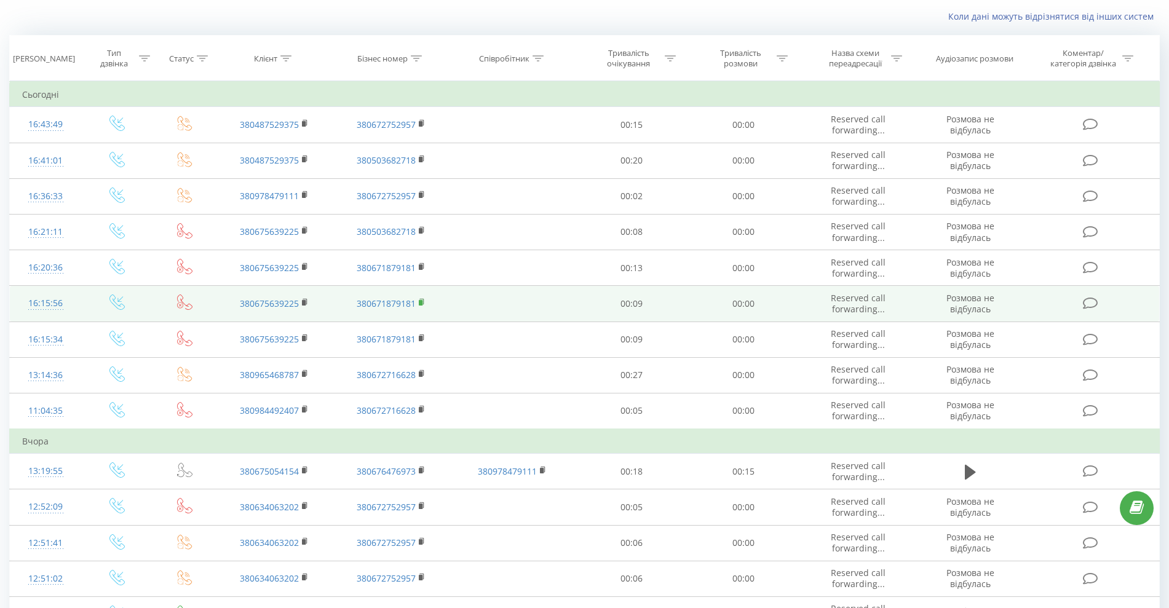
click at [422, 301] on rect at bounding box center [421, 303] width 4 height 6
click at [304, 301] on rect at bounding box center [304, 303] width 4 height 6
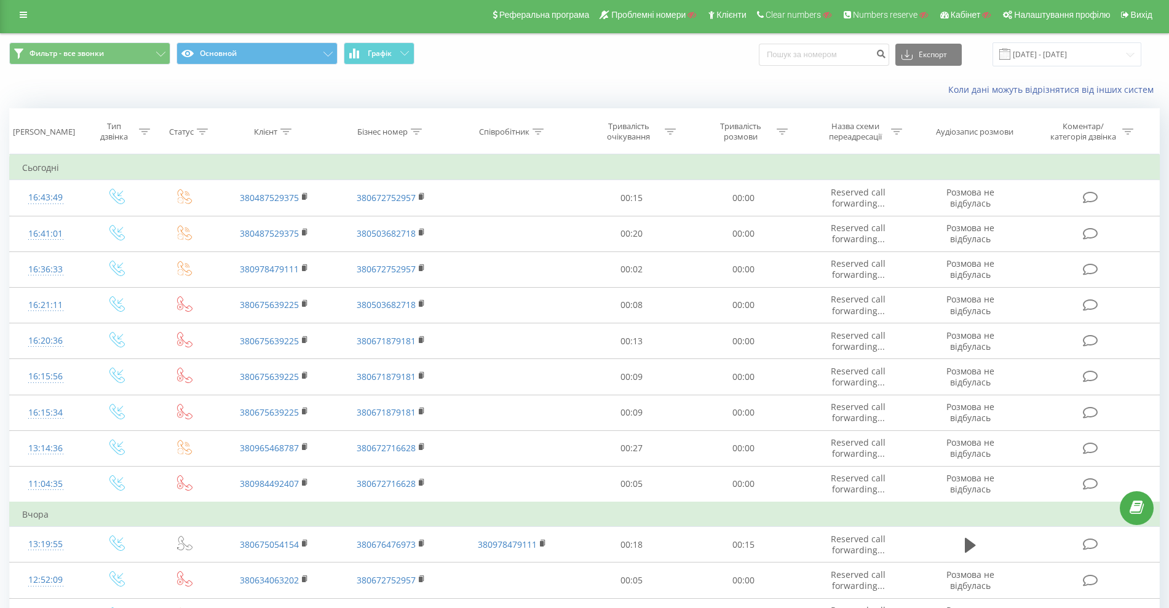
scroll to position [0, 0]
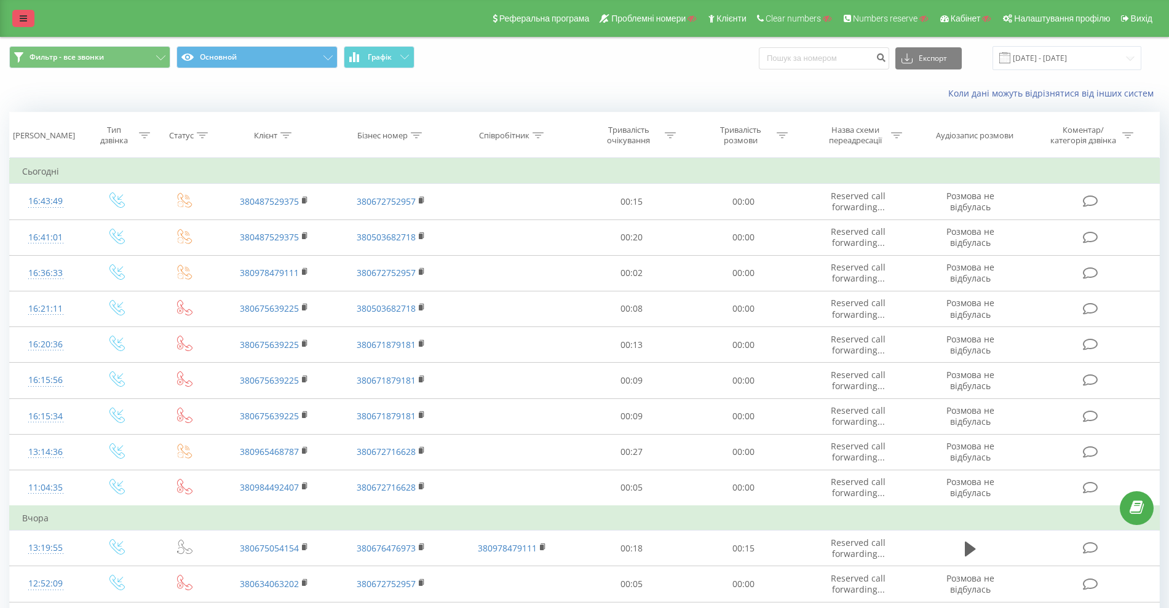
click at [18, 14] on link at bounding box center [23, 18] width 22 height 17
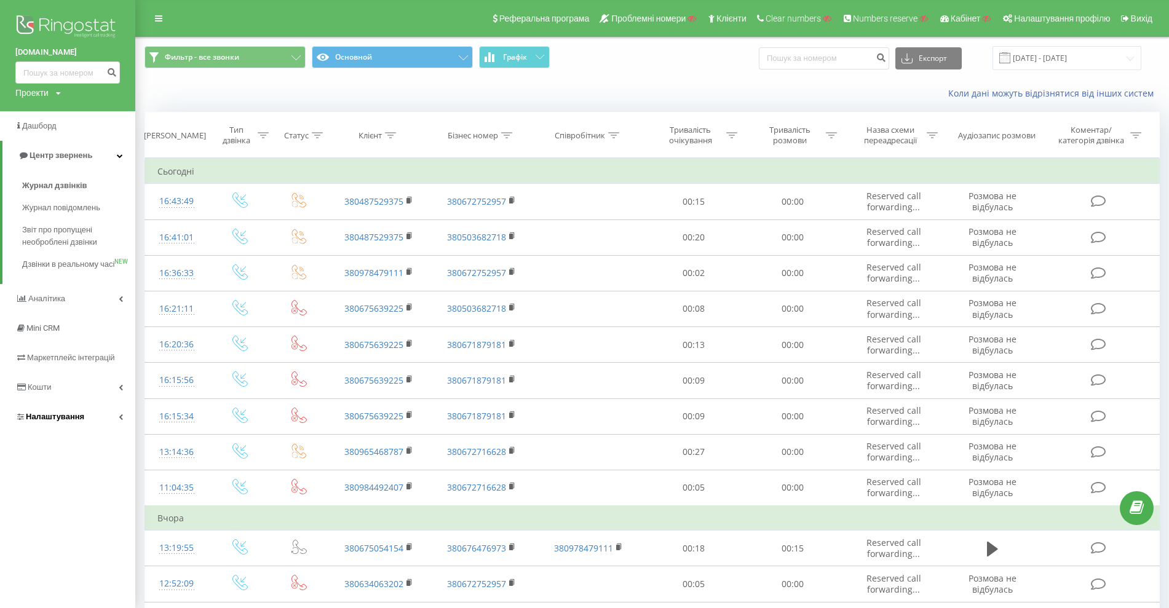
click at [62, 421] on span "Налаштування" at bounding box center [55, 416] width 58 height 9
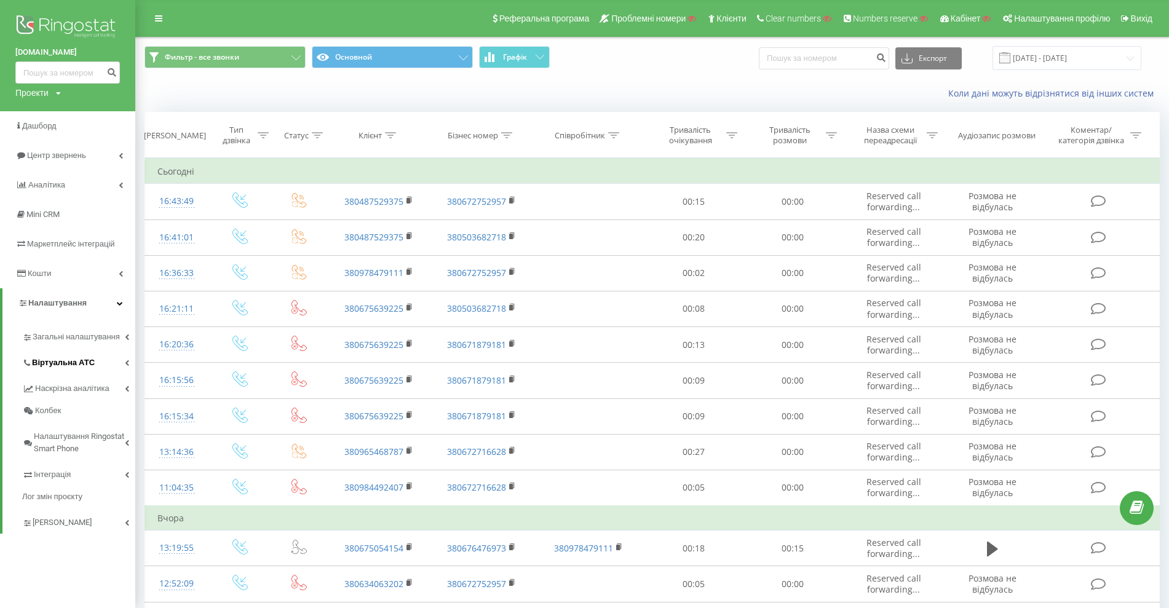
click at [76, 370] on link "Віртуальна АТС" at bounding box center [78, 361] width 113 height 26
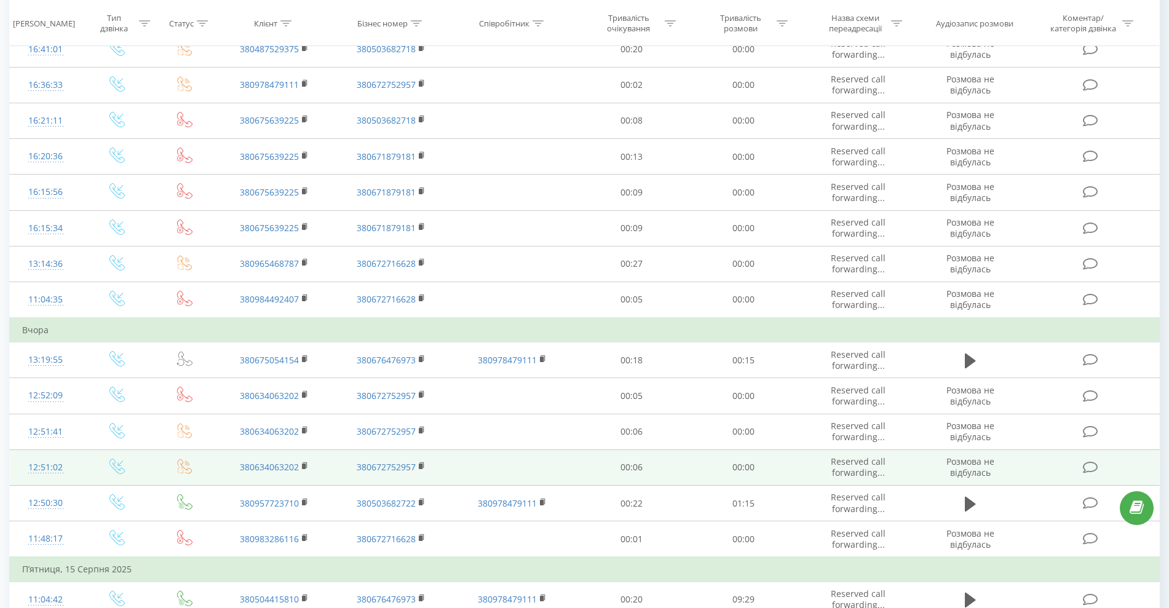
scroll to position [384, 0]
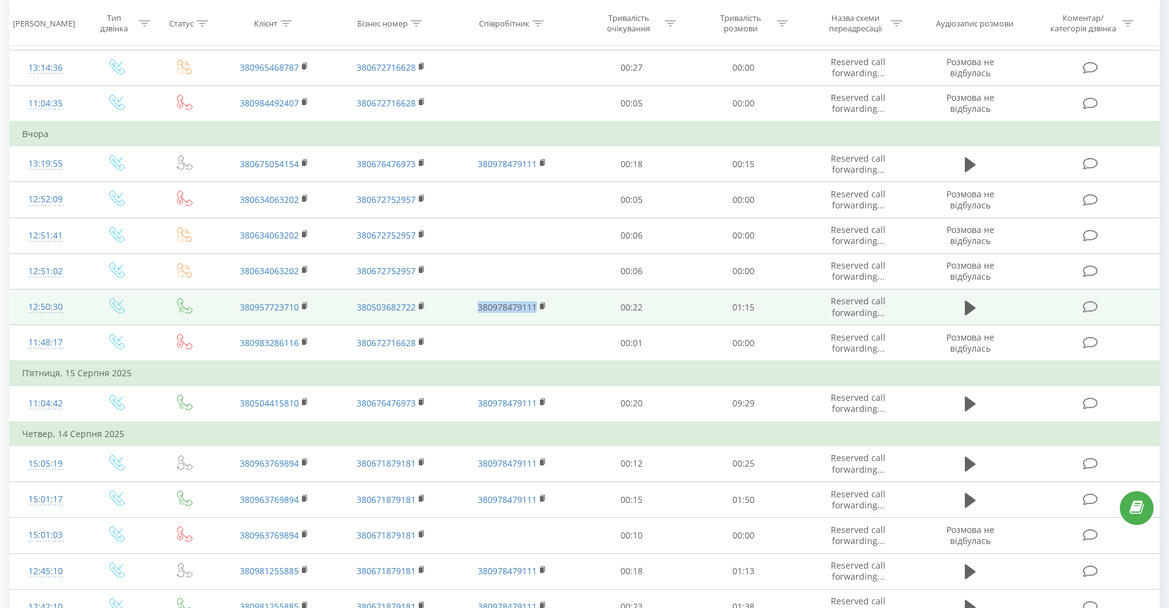
drag, startPoint x: 466, startPoint y: 310, endPoint x: 539, endPoint y: 312, distance: 73.2
click at [539, 312] on td "380978479111" at bounding box center [512, 308] width 125 height 36
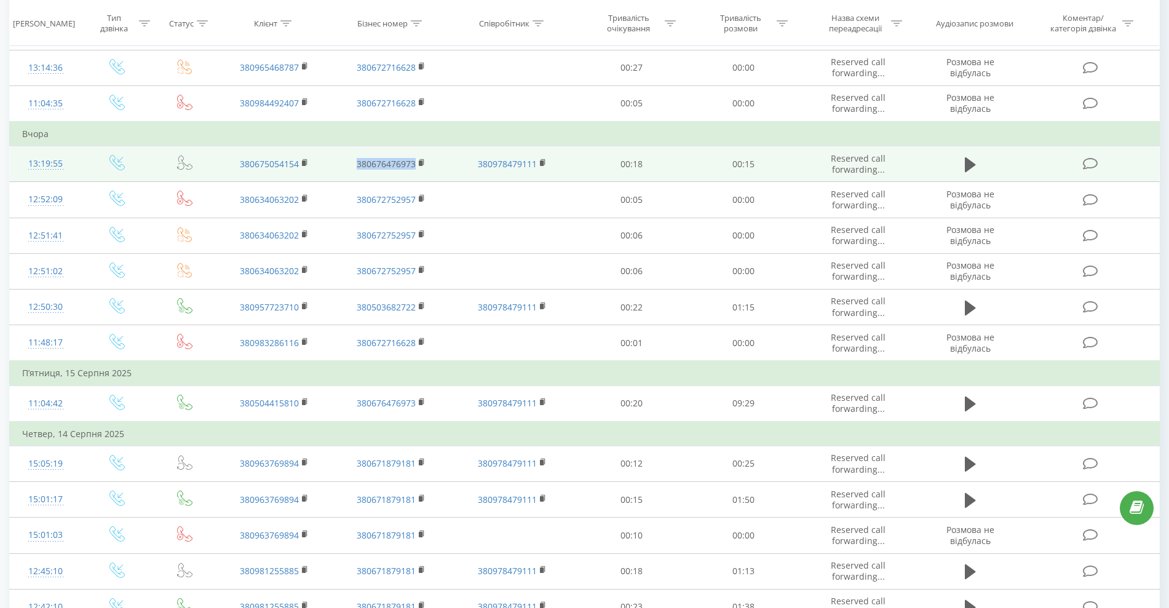
drag, startPoint x: 352, startPoint y: 169, endPoint x: 416, endPoint y: 167, distance: 64.0
click at [416, 167] on td "380676476973" at bounding box center [391, 164] width 117 height 36
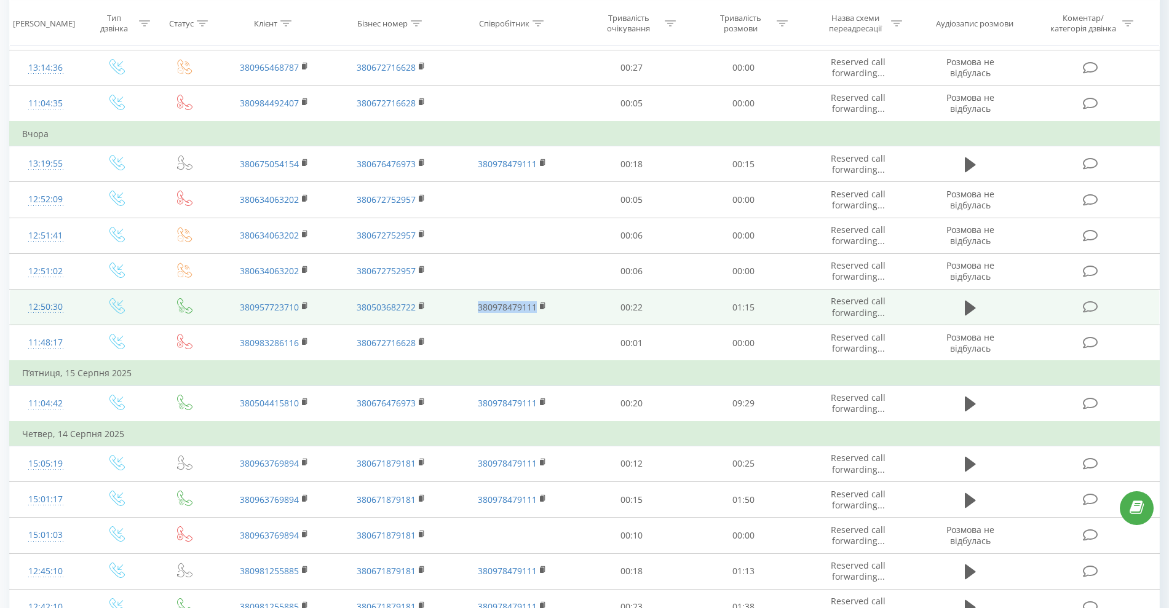
drag, startPoint x: 468, startPoint y: 309, endPoint x: 544, endPoint y: 298, distance: 77.2
click at [541, 307] on td "380978479111" at bounding box center [512, 308] width 125 height 36
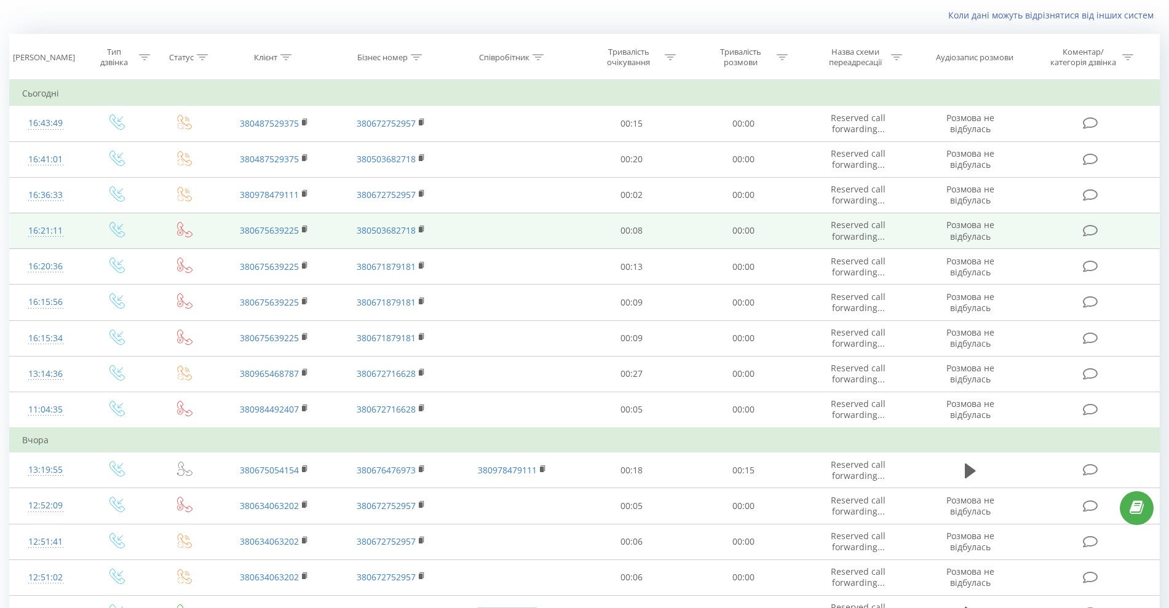
scroll to position [77, 0]
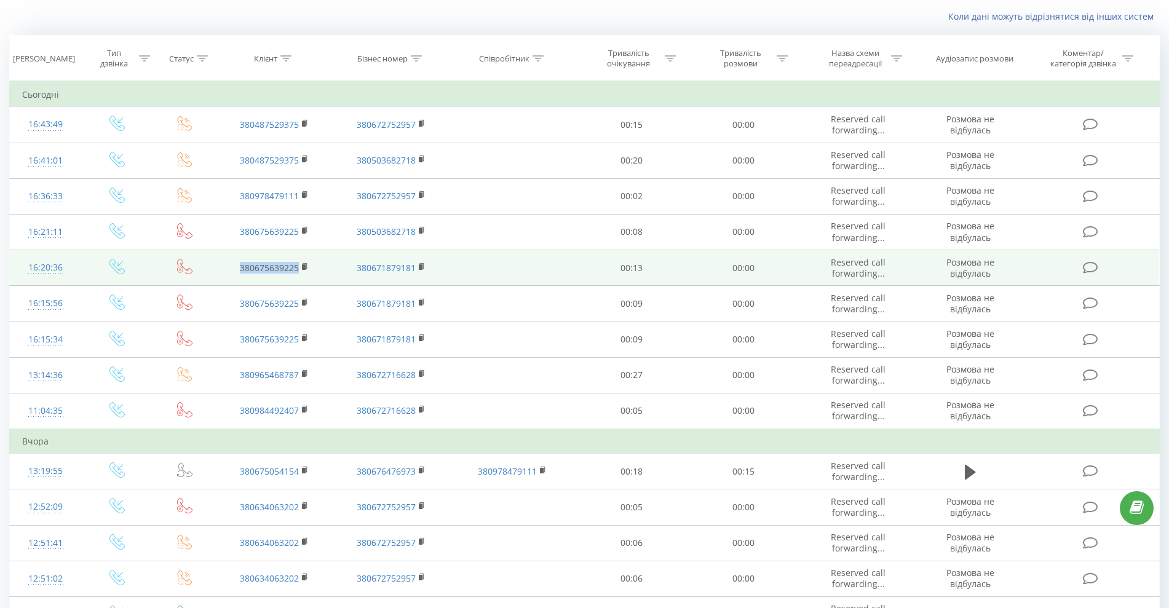
drag, startPoint x: 228, startPoint y: 268, endPoint x: 297, endPoint y: 268, distance: 69.5
click at [297, 268] on td "380675639225" at bounding box center [274, 268] width 117 height 36
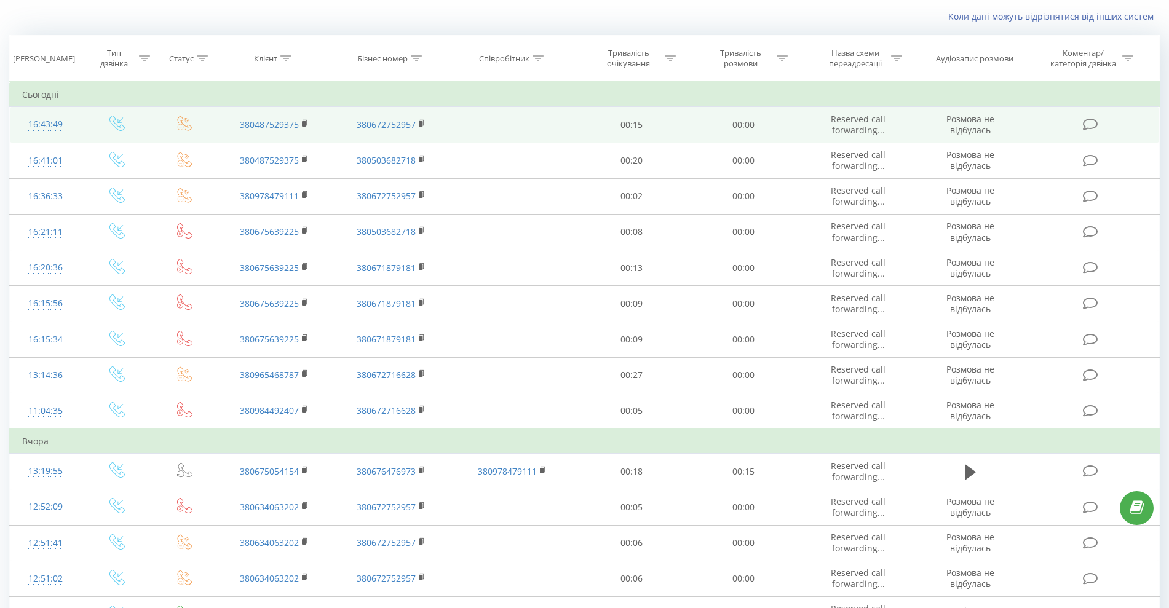
click at [193, 126] on td at bounding box center [184, 125] width 63 height 36
click at [184, 124] on icon at bounding box center [184, 123] width 15 height 15
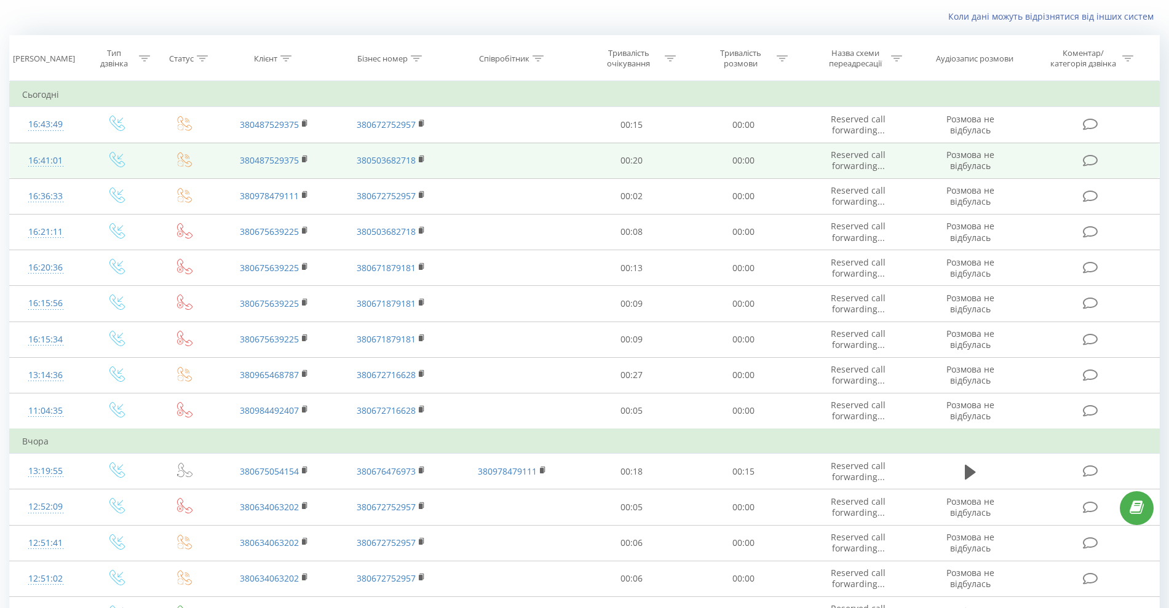
click at [183, 154] on icon at bounding box center [184, 159] width 15 height 15
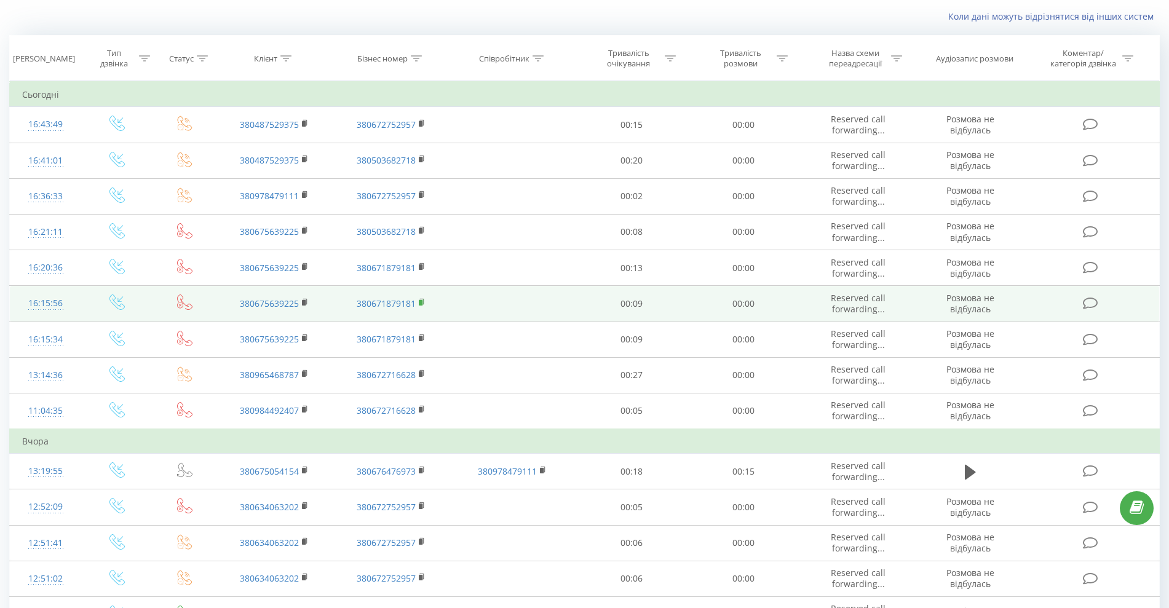
click at [421, 301] on rect at bounding box center [421, 303] width 4 height 6
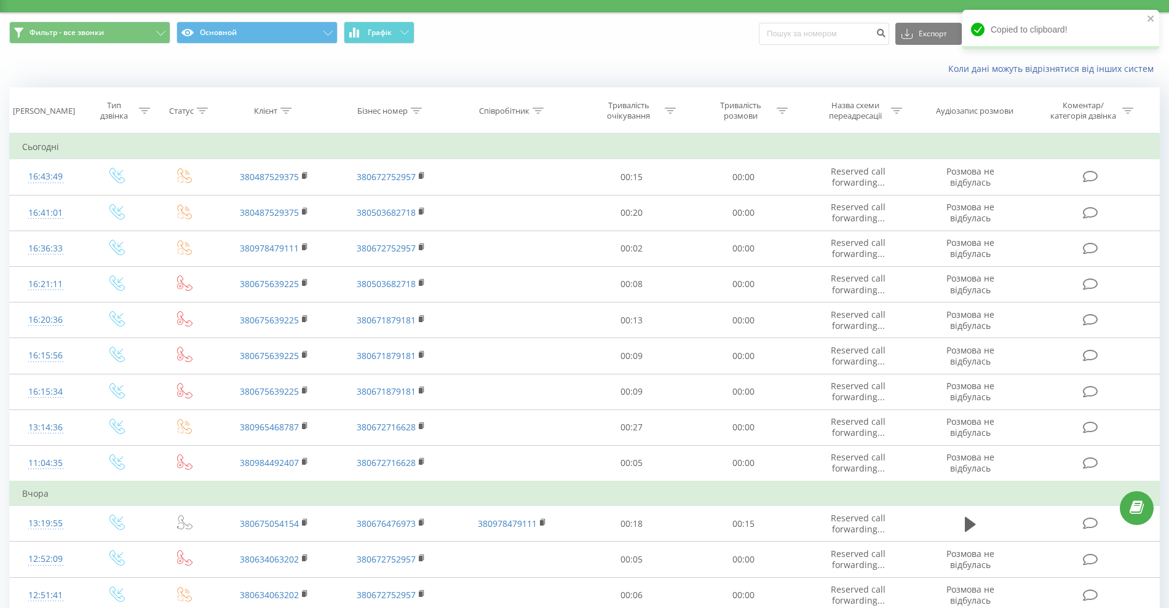
scroll to position [0, 0]
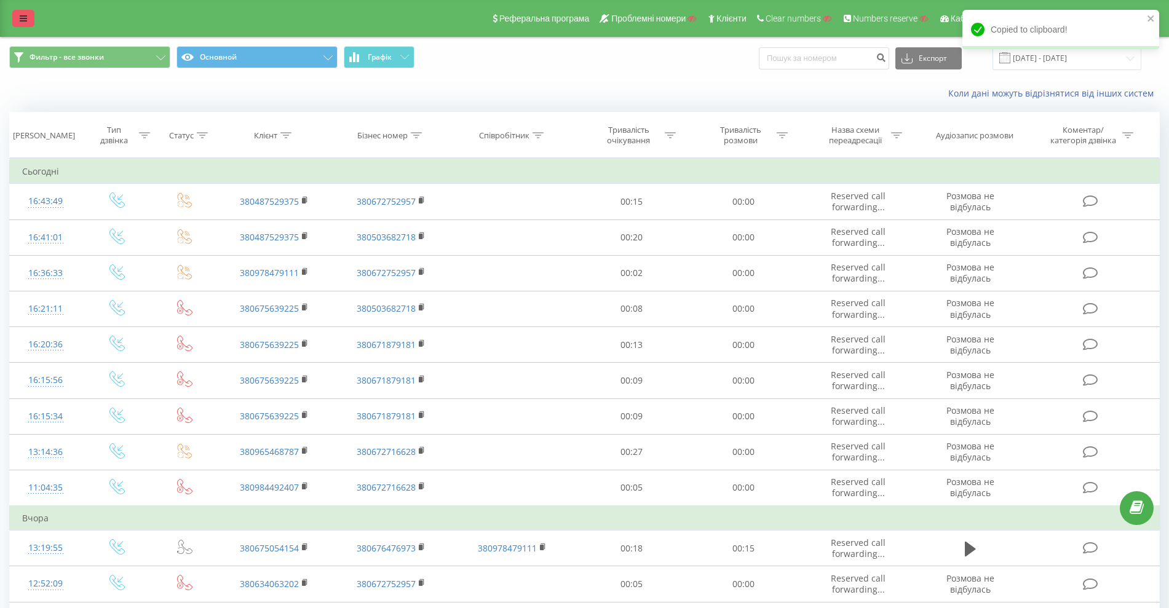
click at [28, 15] on link at bounding box center [23, 18] width 22 height 17
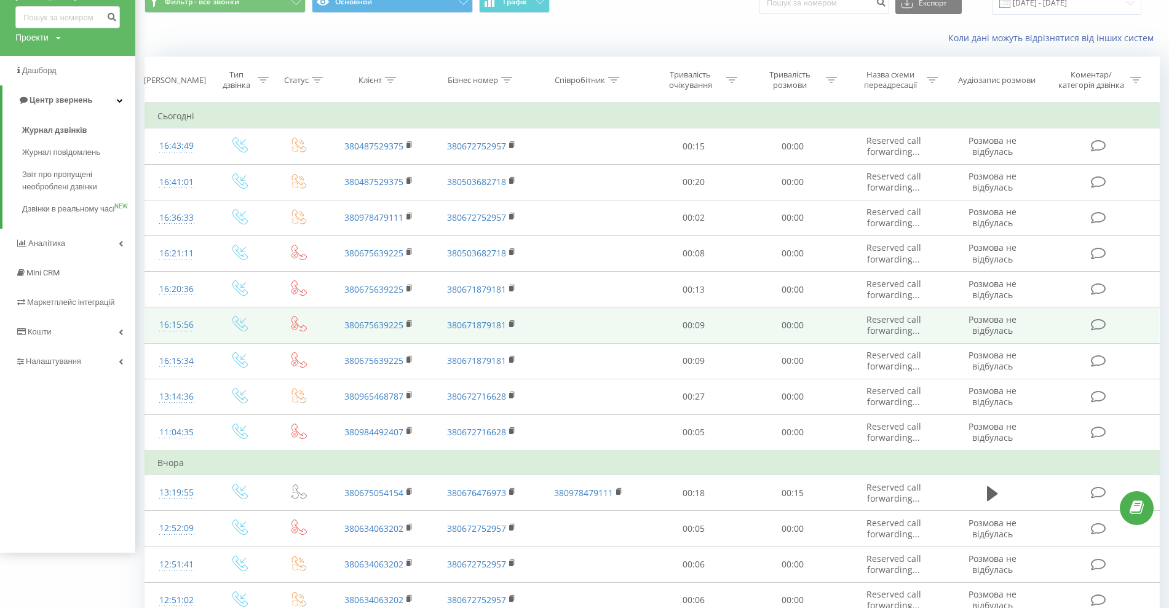
scroll to position [53, 0]
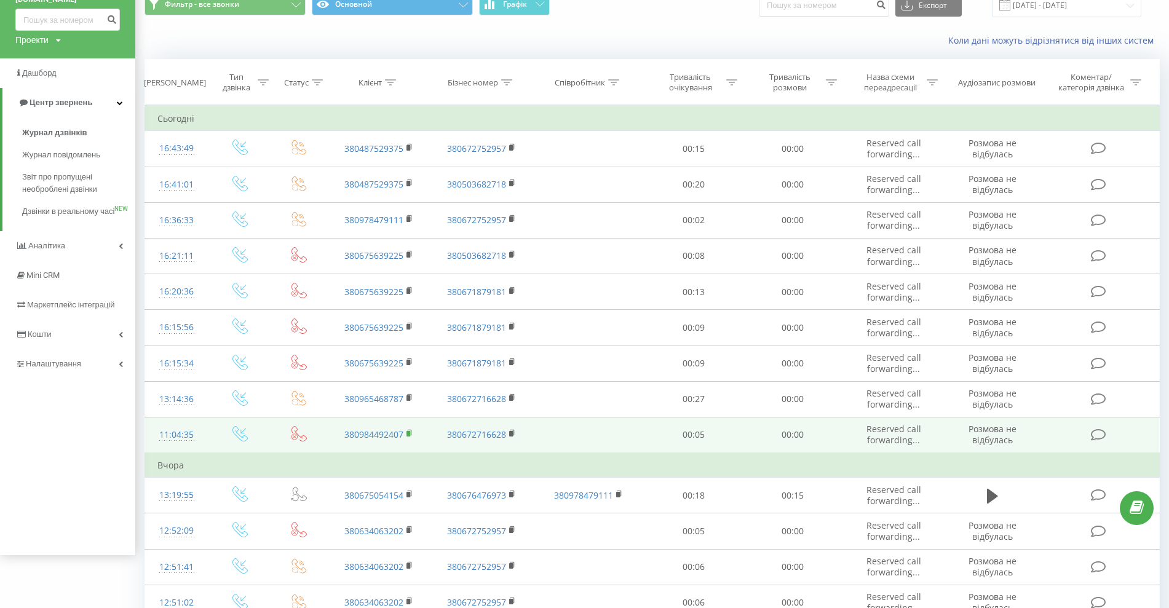
click at [409, 432] on rect at bounding box center [409, 434] width 4 height 6
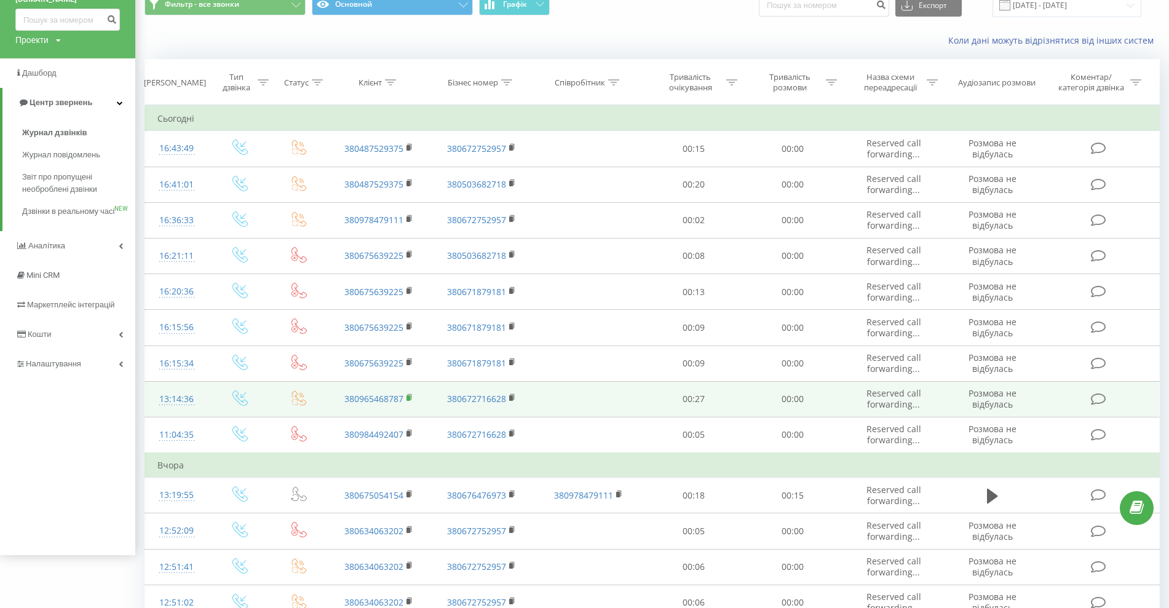
click at [412, 398] on icon at bounding box center [410, 398] width 7 height 9
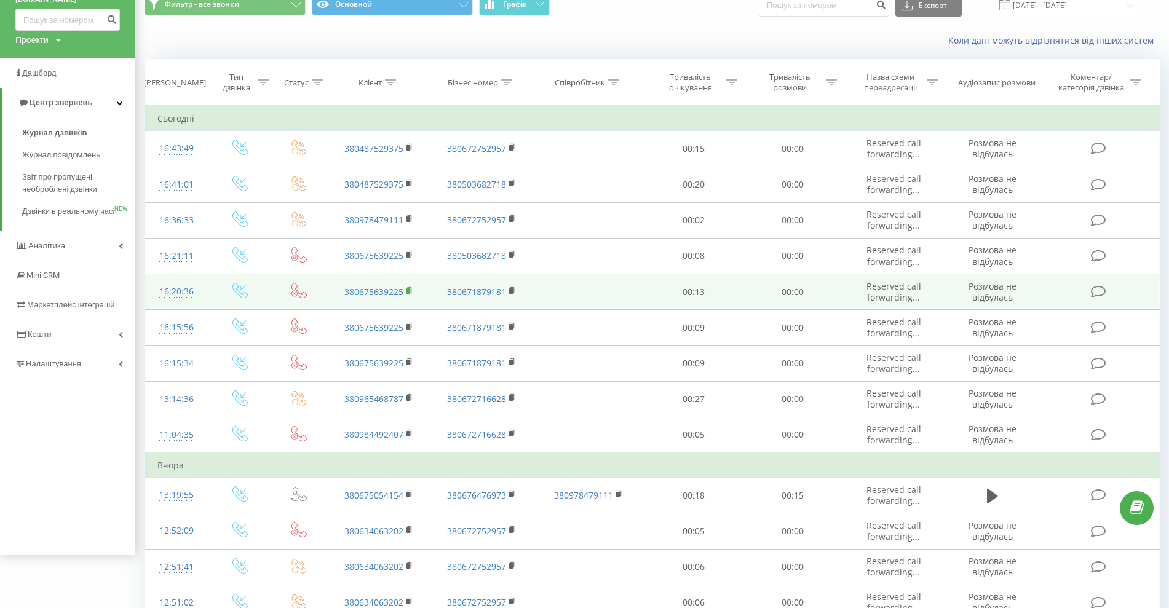
click at [410, 290] on rect at bounding box center [409, 292] width 4 height 6
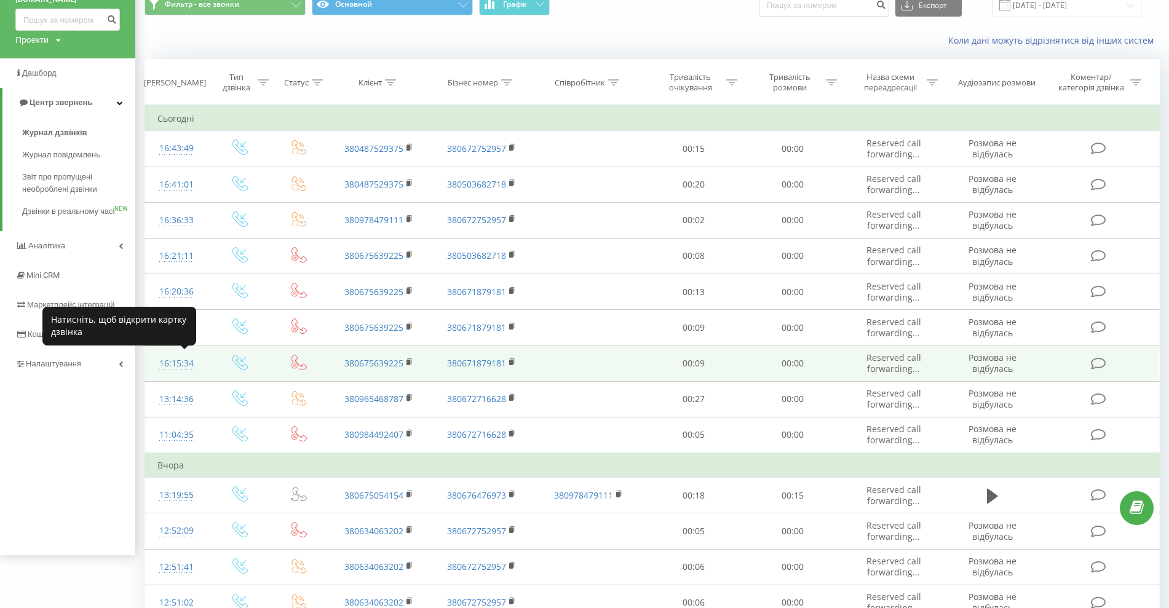
click at [179, 364] on div "16:15:34" at bounding box center [176, 364] width 39 height 24
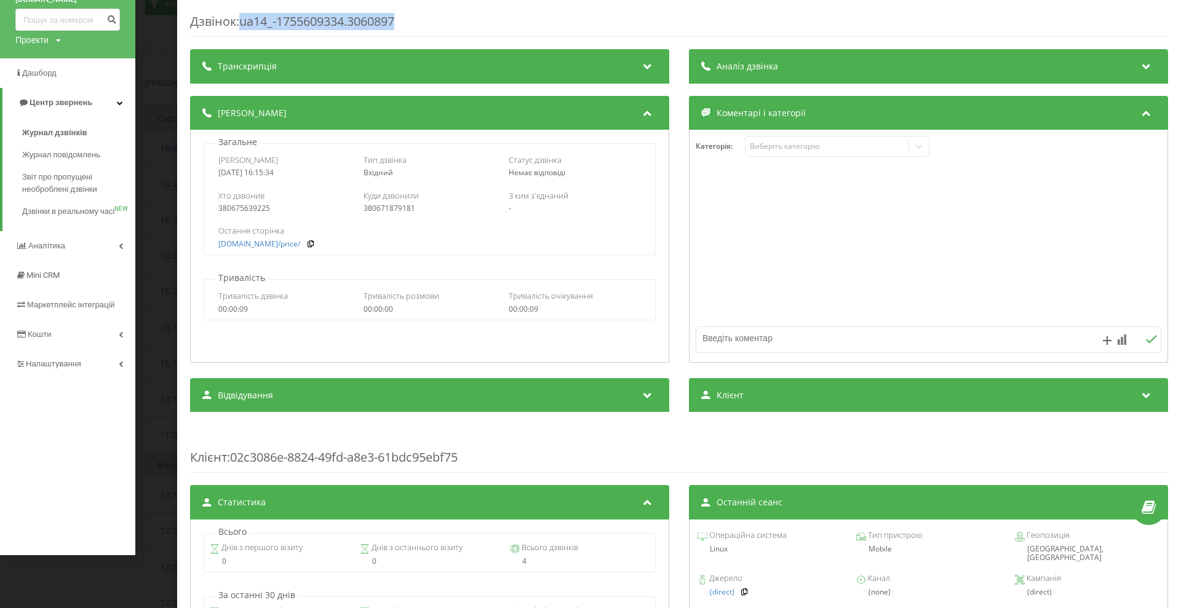
drag, startPoint x: 424, startPoint y: 23, endPoint x: 244, endPoint y: 20, distance: 180.3
click at [244, 20] on div "Дзвінок : ua14_-1755609334.3060897" at bounding box center [679, 25] width 978 height 24
copy div "ua14_-1755609334.3060897"
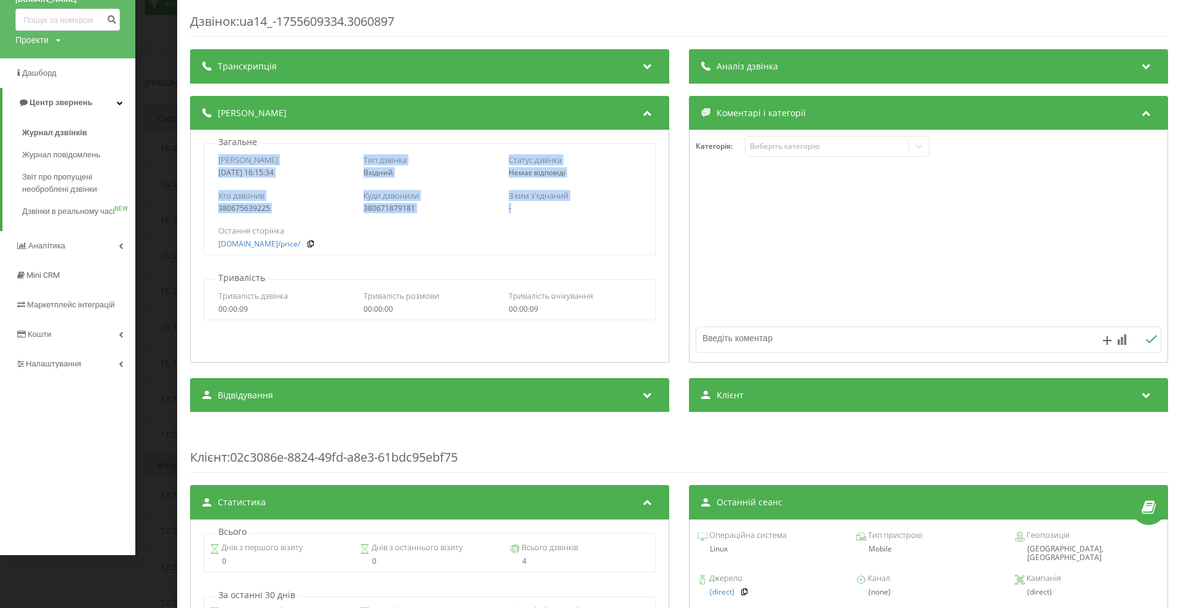
drag, startPoint x: 217, startPoint y: 157, endPoint x: 541, endPoint y: 213, distance: 329.0
click at [541, 213] on div "Дата дзвінка [DATE] 16:15:34 Тип дзвінка Вхідний Статус дзвінка Немає відповіді…" at bounding box center [430, 199] width 452 height 112
copy div "Дата дзвінка [DATE] 16:15:34 Тип дзвінка Вхідний Статус дзвінка Немає відповіді…"
click at [155, 208] on div "Дзвінок : ua14_-1755609334.3060897 Транскрипція Для AI-аналізу майбутніх дзвінк…" at bounding box center [590, 304] width 1181 height 608
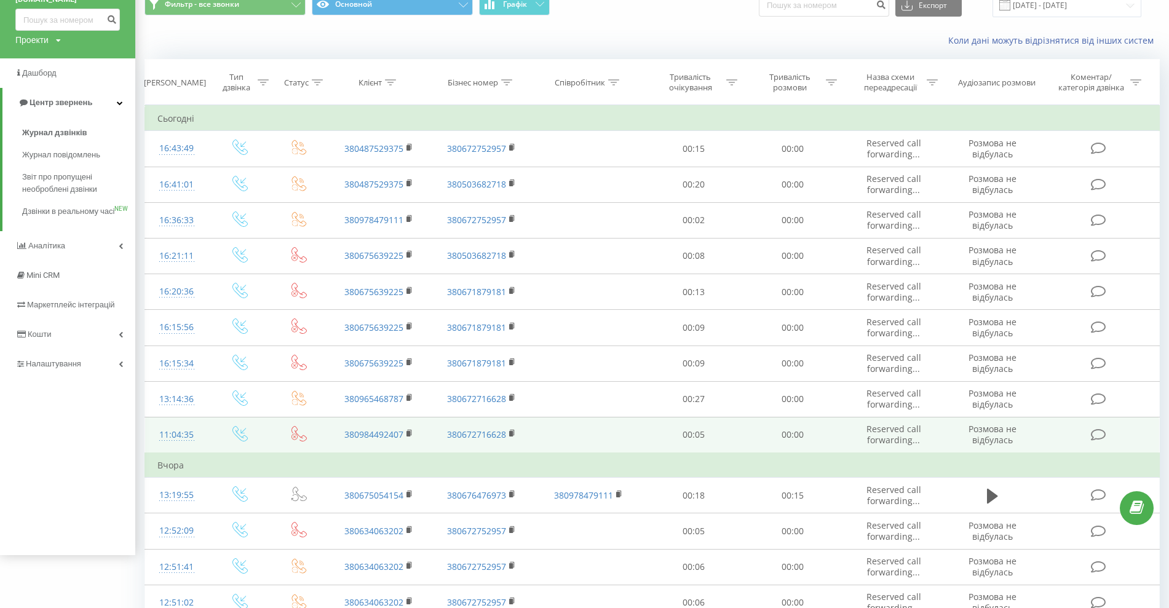
click at [177, 432] on div "11:04:35" at bounding box center [176, 435] width 39 height 24
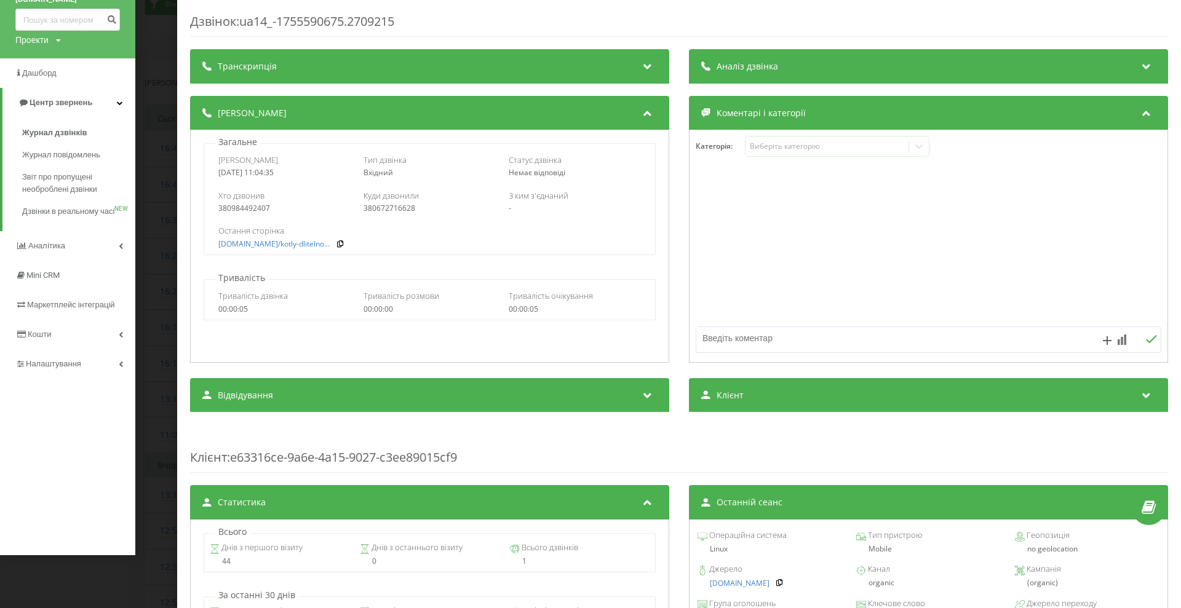
drag, startPoint x: 252, startPoint y: 166, endPoint x: 217, endPoint y: 173, distance: 35.8
click at [217, 173] on div "Дата дзвінка [DATE] 11:04:35 Тип дзвінка Вхідний Статус дзвінка Немає відповіді" at bounding box center [429, 166] width 450 height 36
copy div "[DATE] 11:04:35"
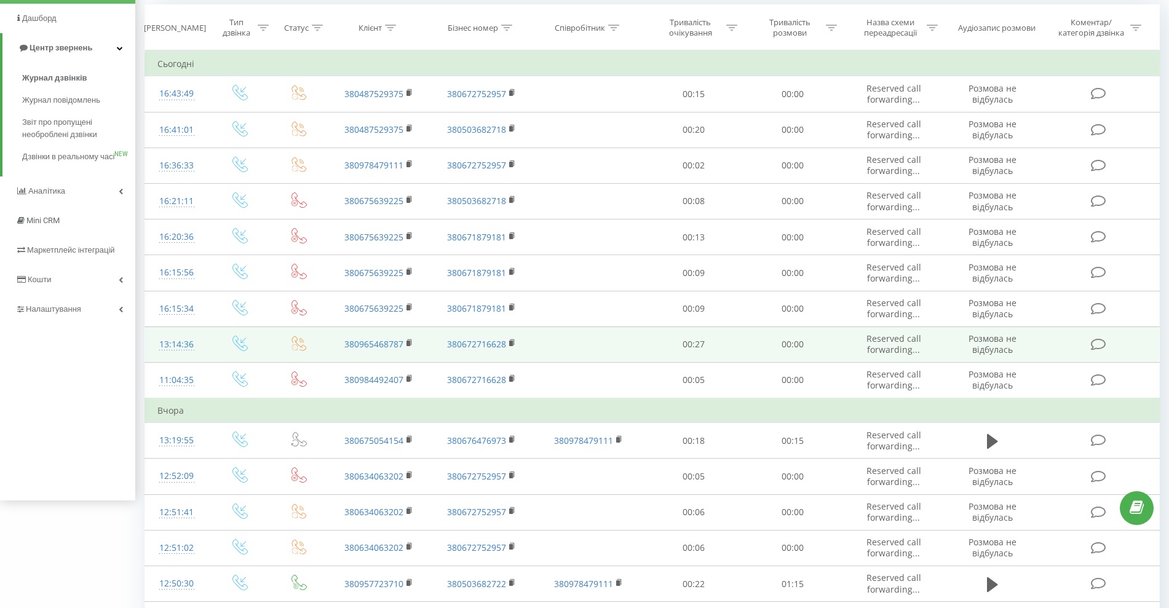
scroll to position [130, 0]
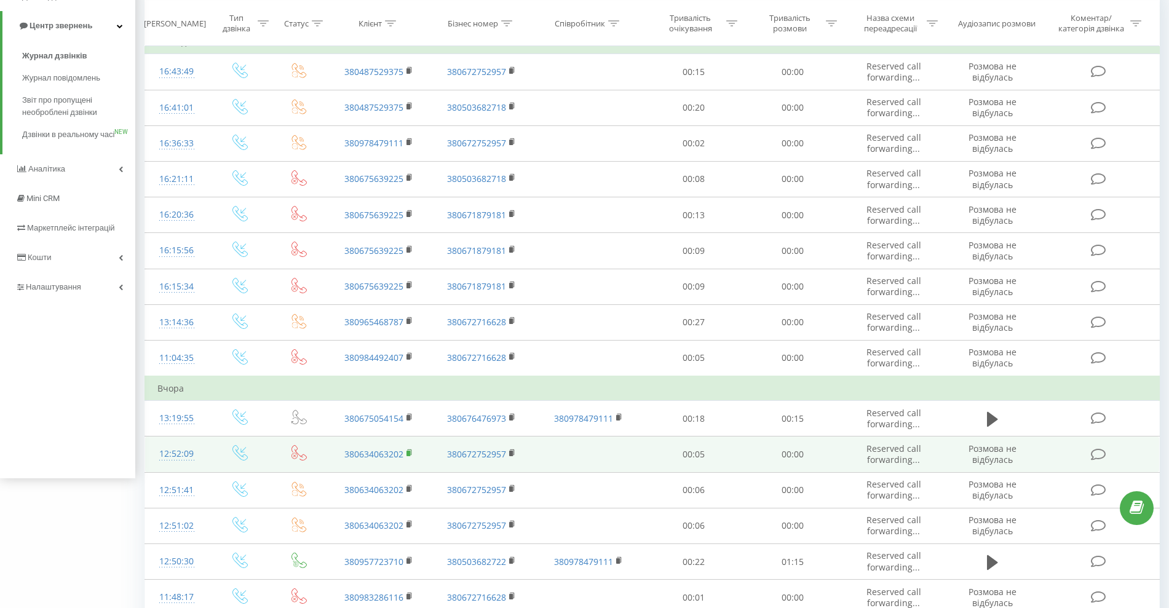
click at [407, 453] on rect at bounding box center [409, 454] width 4 height 6
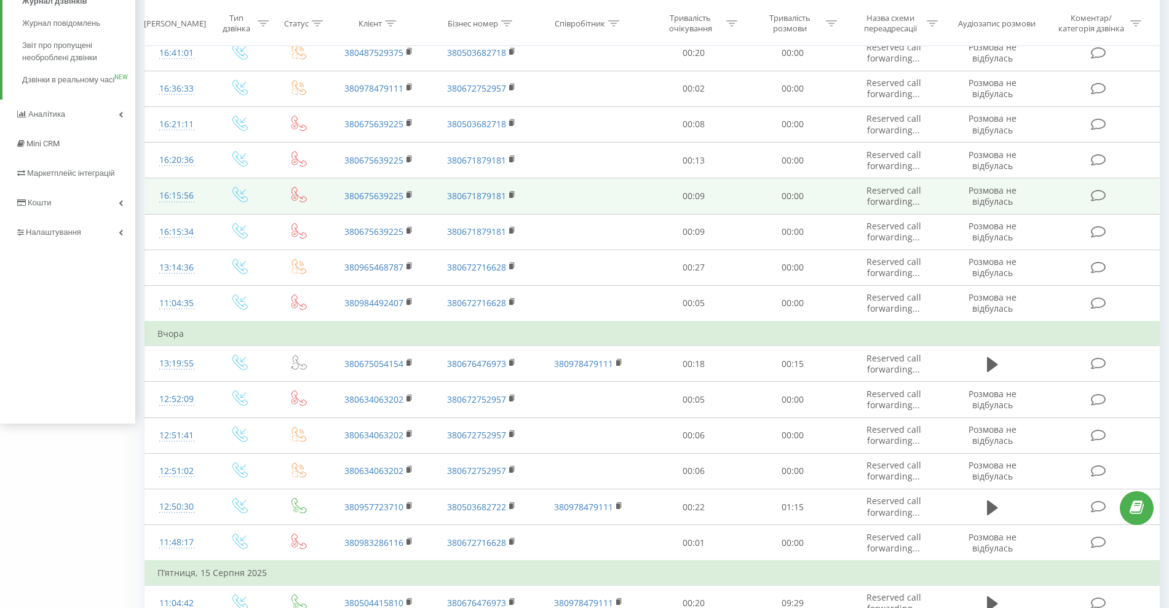
scroll to position [207, 0]
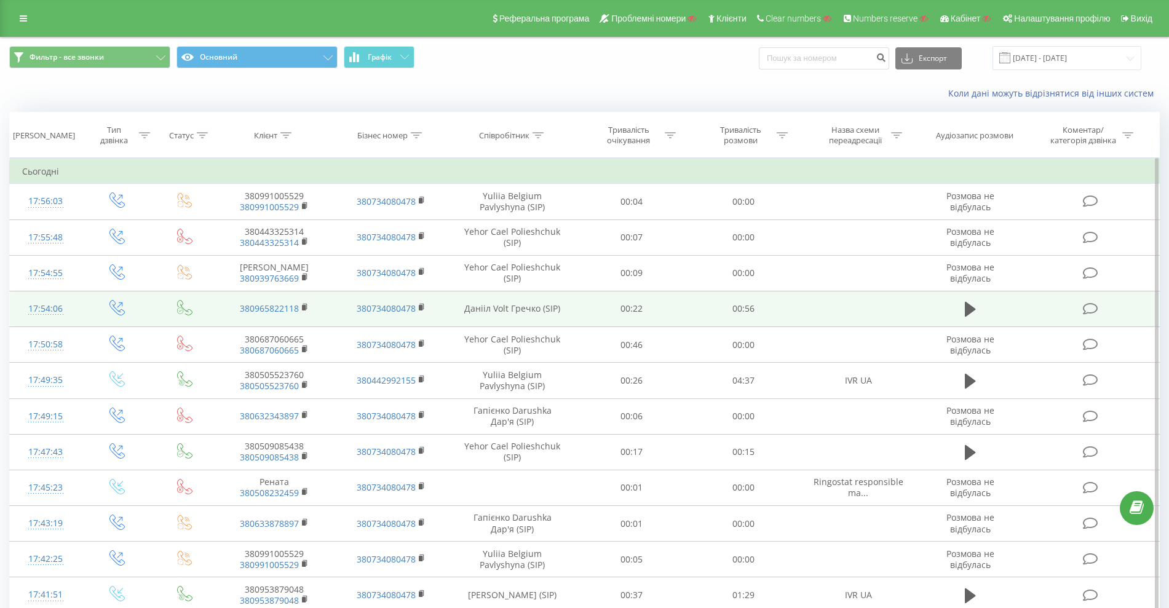
click at [50, 306] on div "17:54:06" at bounding box center [45, 309] width 47 height 24
